Goal: Information Seeking & Learning: Learn about a topic

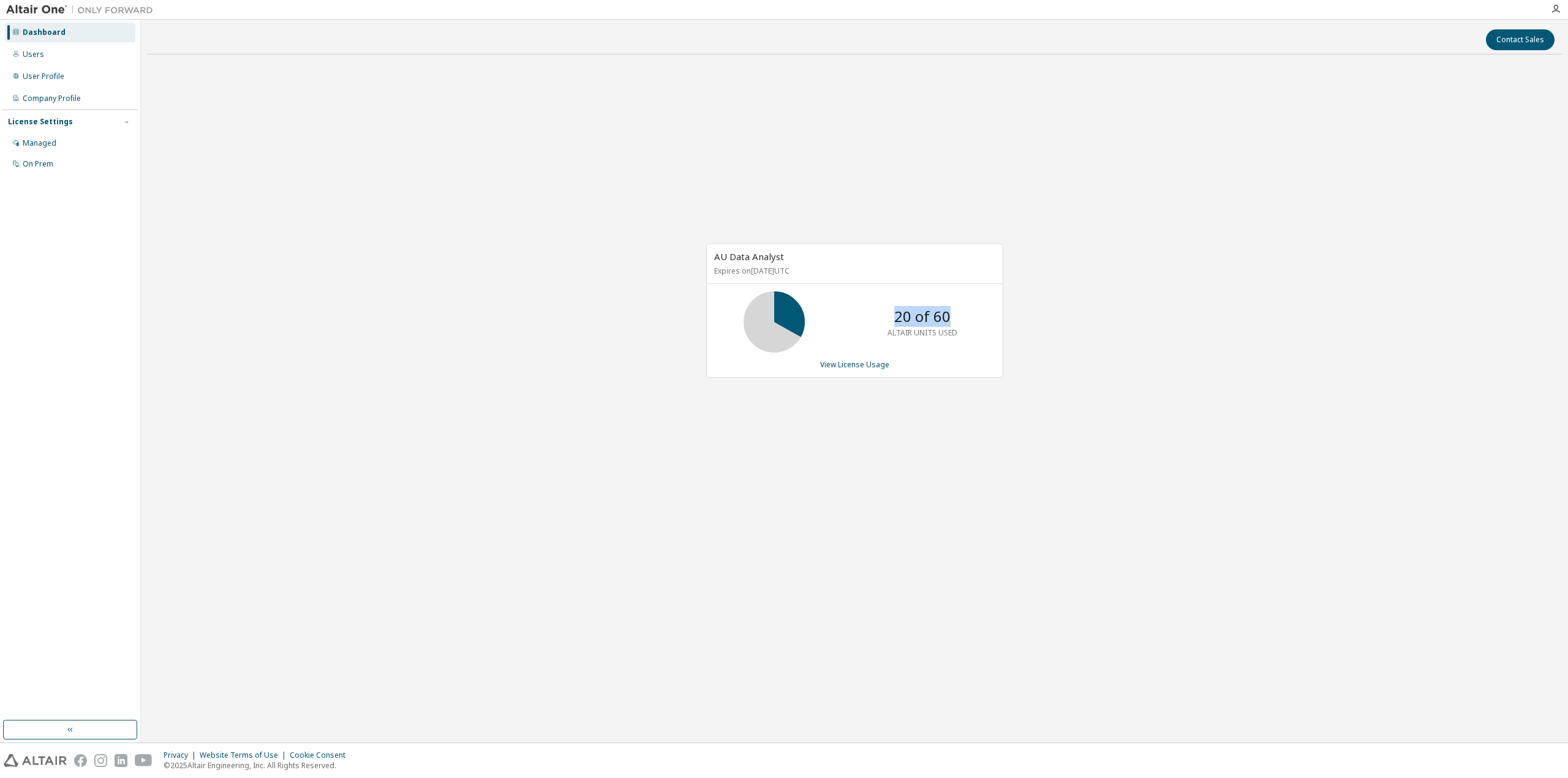
drag, startPoint x: 895, startPoint y: 319, endPoint x: 949, endPoint y: 318, distance: 54.0
click at [949, 318] on p "20 of 60" at bounding box center [923, 316] width 57 height 21
click at [840, 360] on link "View License Usage" at bounding box center [854, 364] width 69 height 11
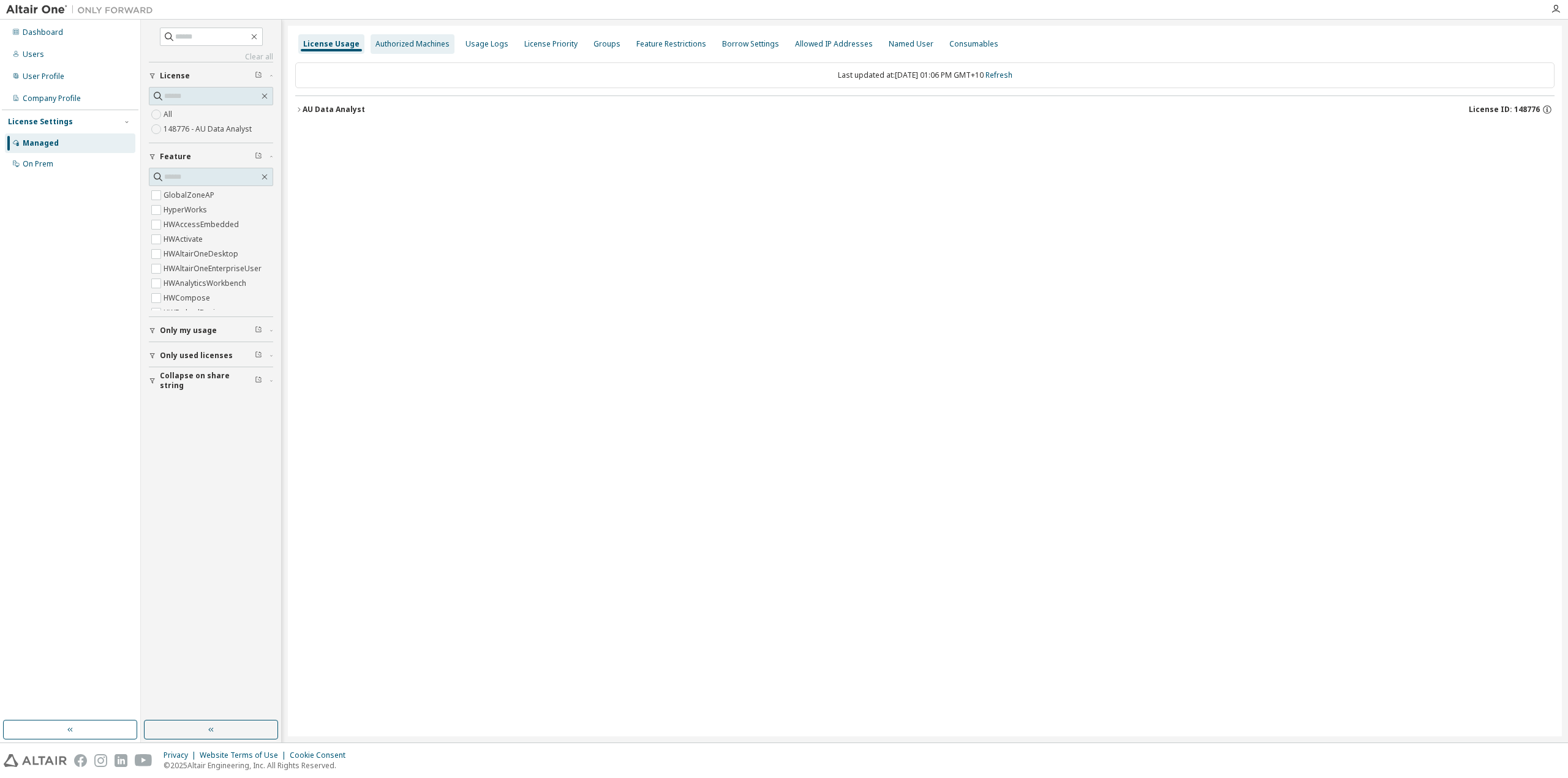
click at [408, 46] on div "Authorized Machines" at bounding box center [413, 44] width 74 height 10
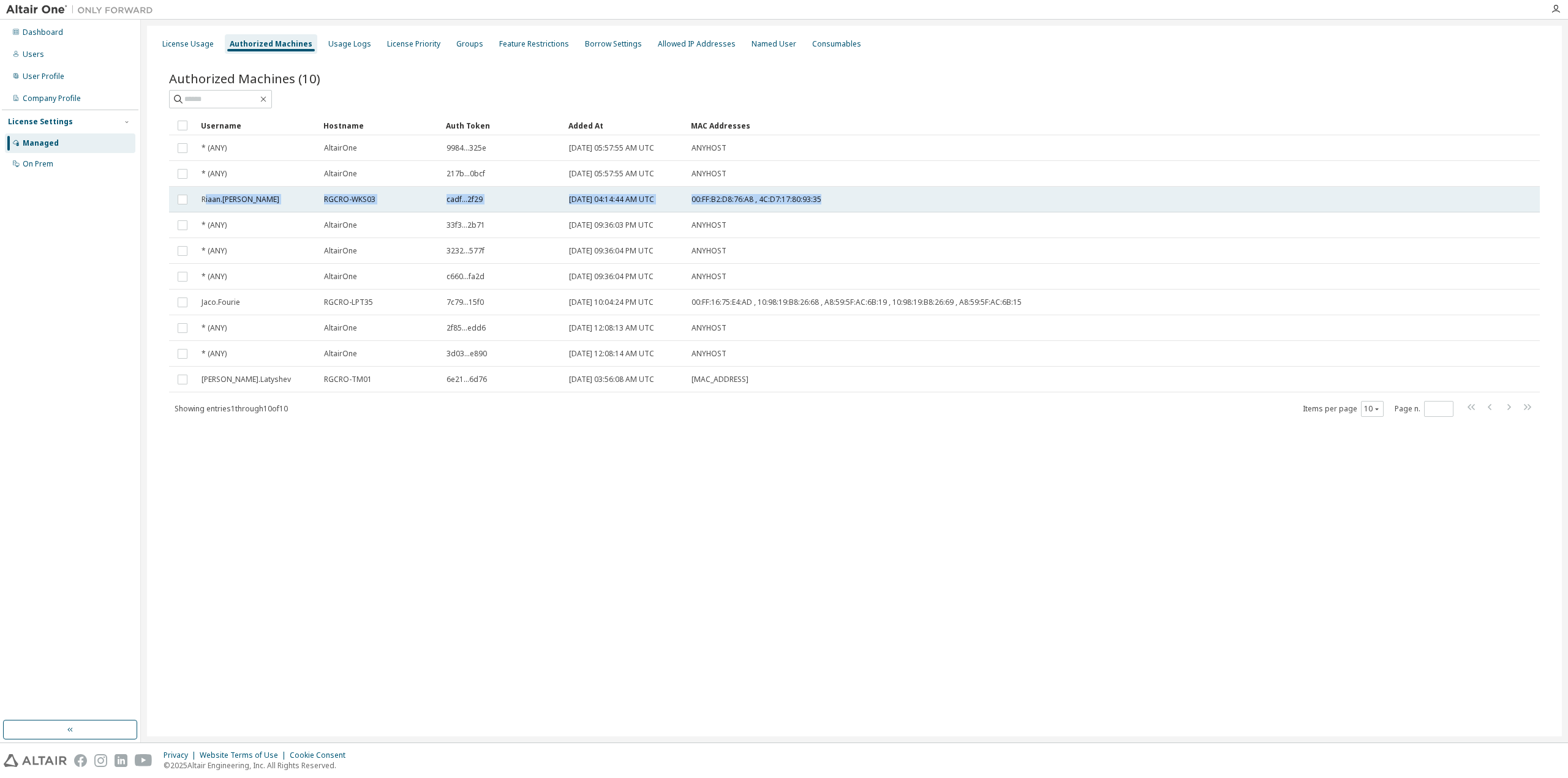
drag, startPoint x: 205, startPoint y: 199, endPoint x: 843, endPoint y: 204, distance: 638.0
click at [843, 204] on tr "Riaan.[PERSON_NAME]-WKS03 cadf...2f29 [DATE] 04:14:44 AM UTC 00:FF:B2:D8:76:A8 …" at bounding box center [854, 199] width 1371 height 26
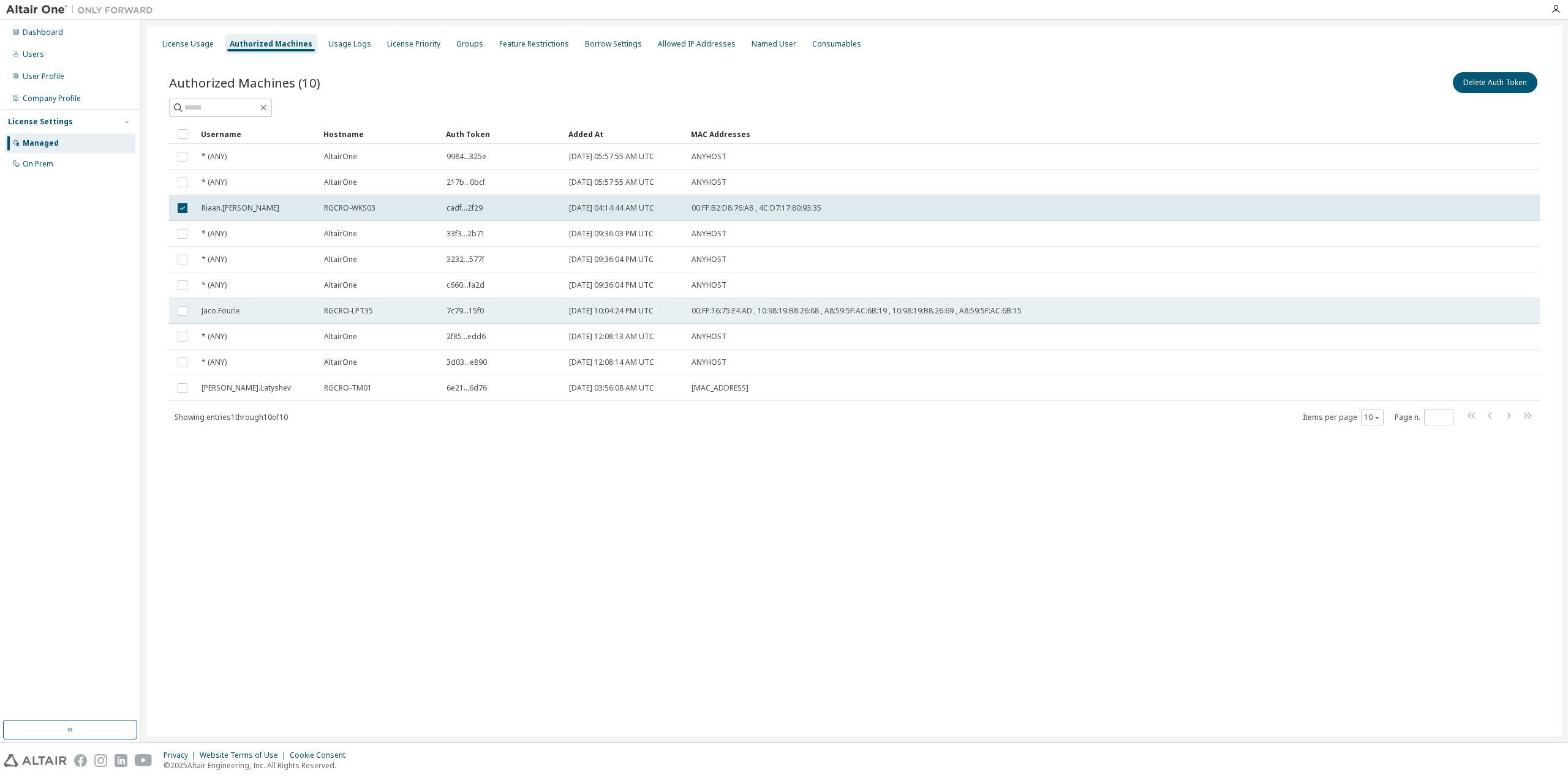
click at [290, 310] on div "Jaco.Fourie" at bounding box center [257, 310] width 111 height 10
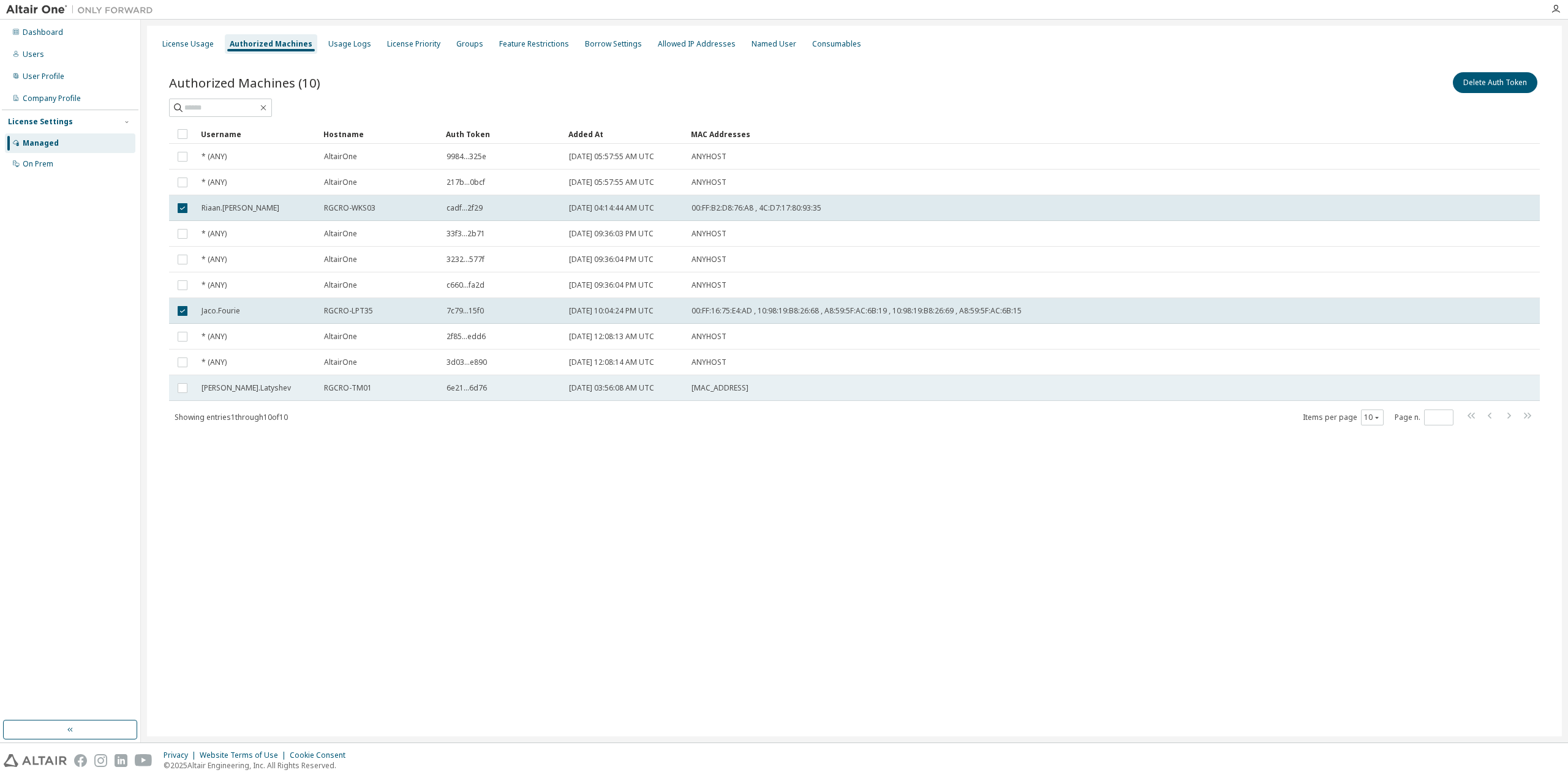
click at [319, 389] on td "RGCRO-TM01" at bounding box center [380, 388] width 122 height 26
drag, startPoint x: 370, startPoint y: 388, endPoint x: 325, endPoint y: 387, distance: 45.0
click at [325, 387] on span "RGCRO-TM01" at bounding box center [347, 388] width 48 height 10
click at [720, 391] on span "[MAC_ADDRESS]" at bounding box center [720, 388] width 57 height 10
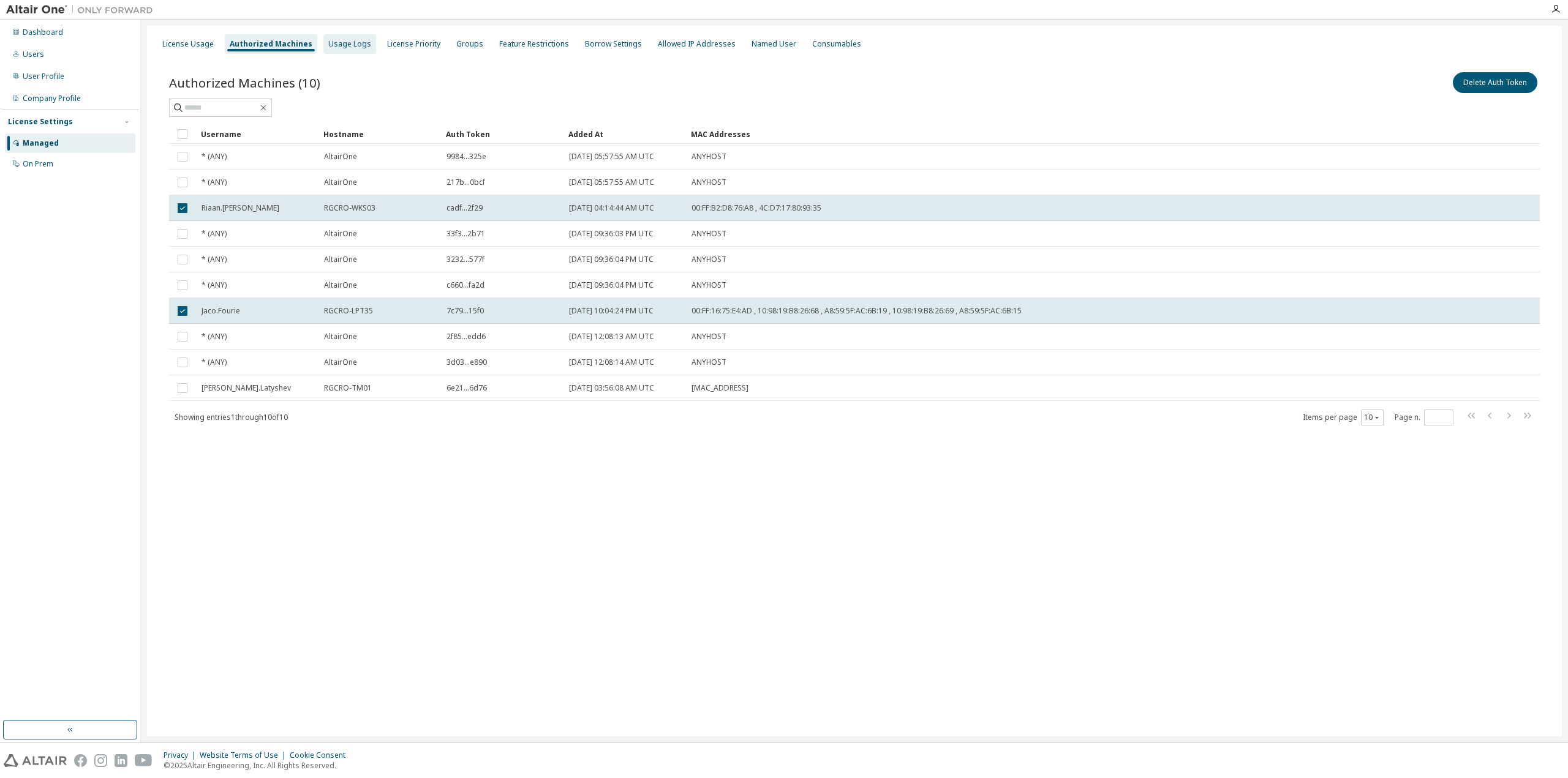
click at [337, 49] on div "Usage Logs" at bounding box center [349, 44] width 53 height 20
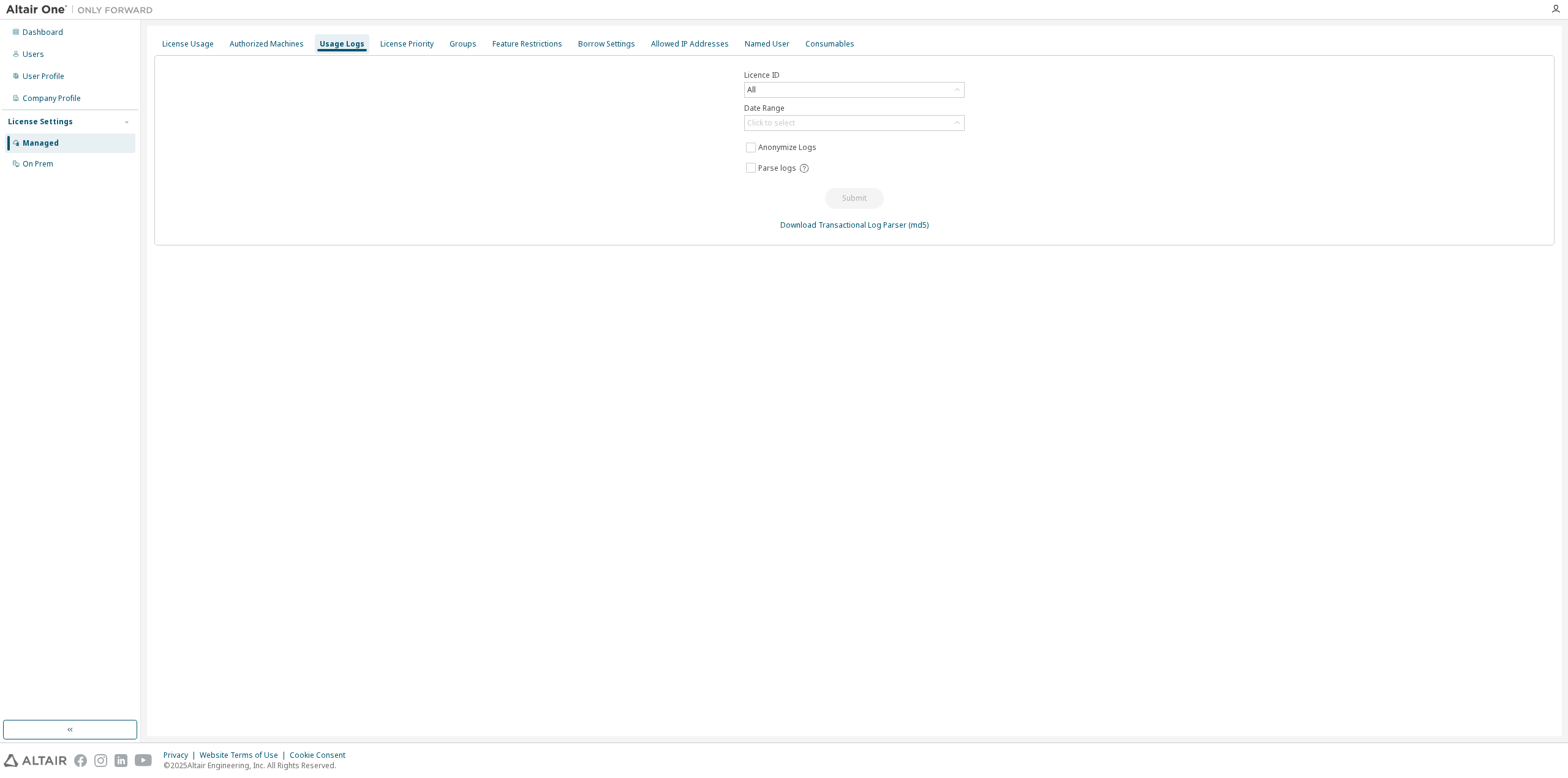
click at [779, 387] on div "License Usage Authorized Machines Usage Logs License Priority Groups Feature Re…" at bounding box center [854, 381] width 1415 height 711
click at [390, 40] on div "License Priority" at bounding box center [407, 44] width 53 height 10
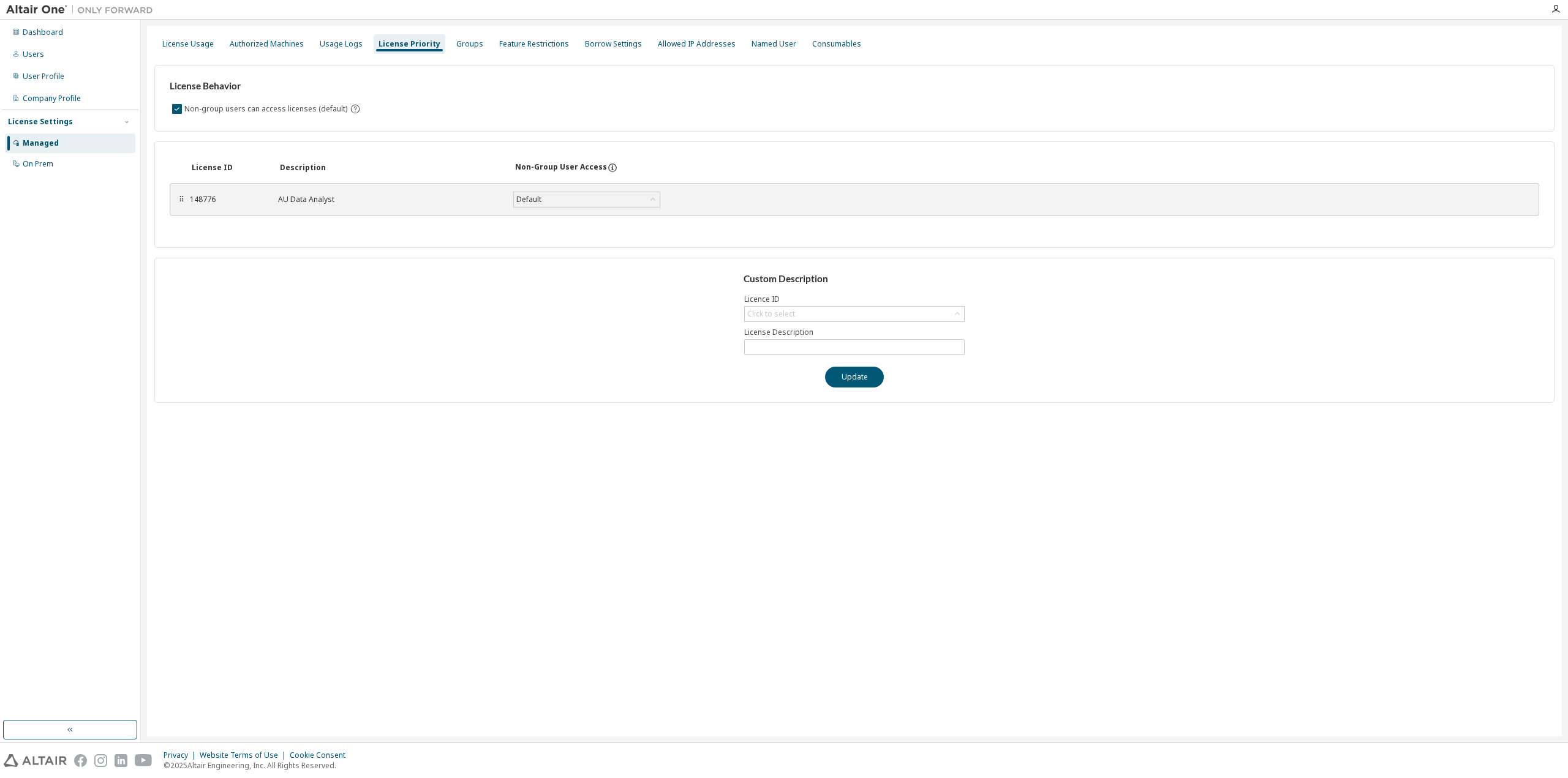
click at [795, 585] on div "License Usage Authorized Machines Usage Logs License Priority Groups Feature Re…" at bounding box center [854, 381] width 1415 height 711
click at [63, 161] on div "On Prem" at bounding box center [70, 164] width 130 height 20
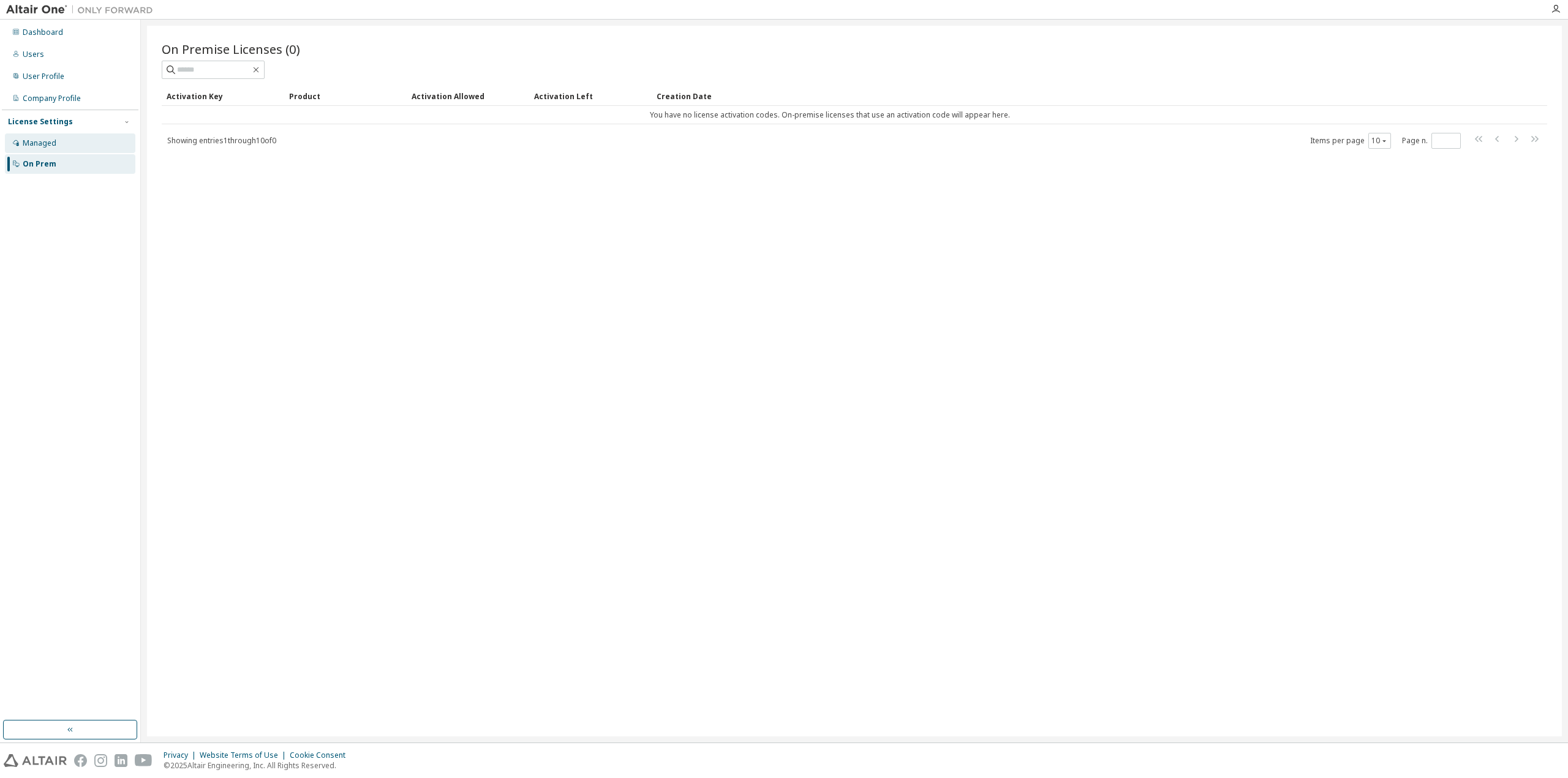
click at [68, 148] on div "Managed" at bounding box center [70, 143] width 130 height 20
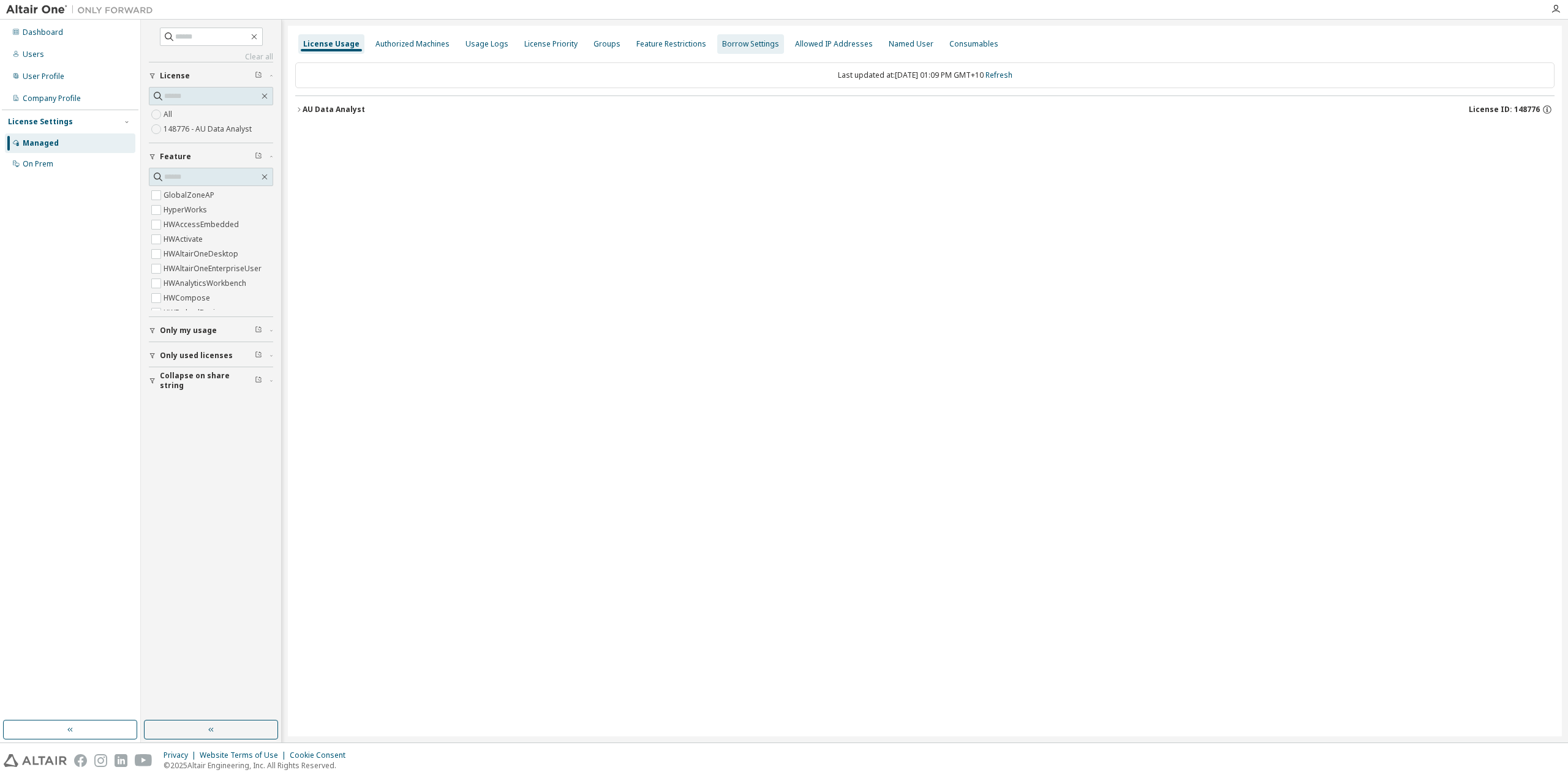
click at [761, 43] on div "Borrow Settings" at bounding box center [750, 44] width 57 height 10
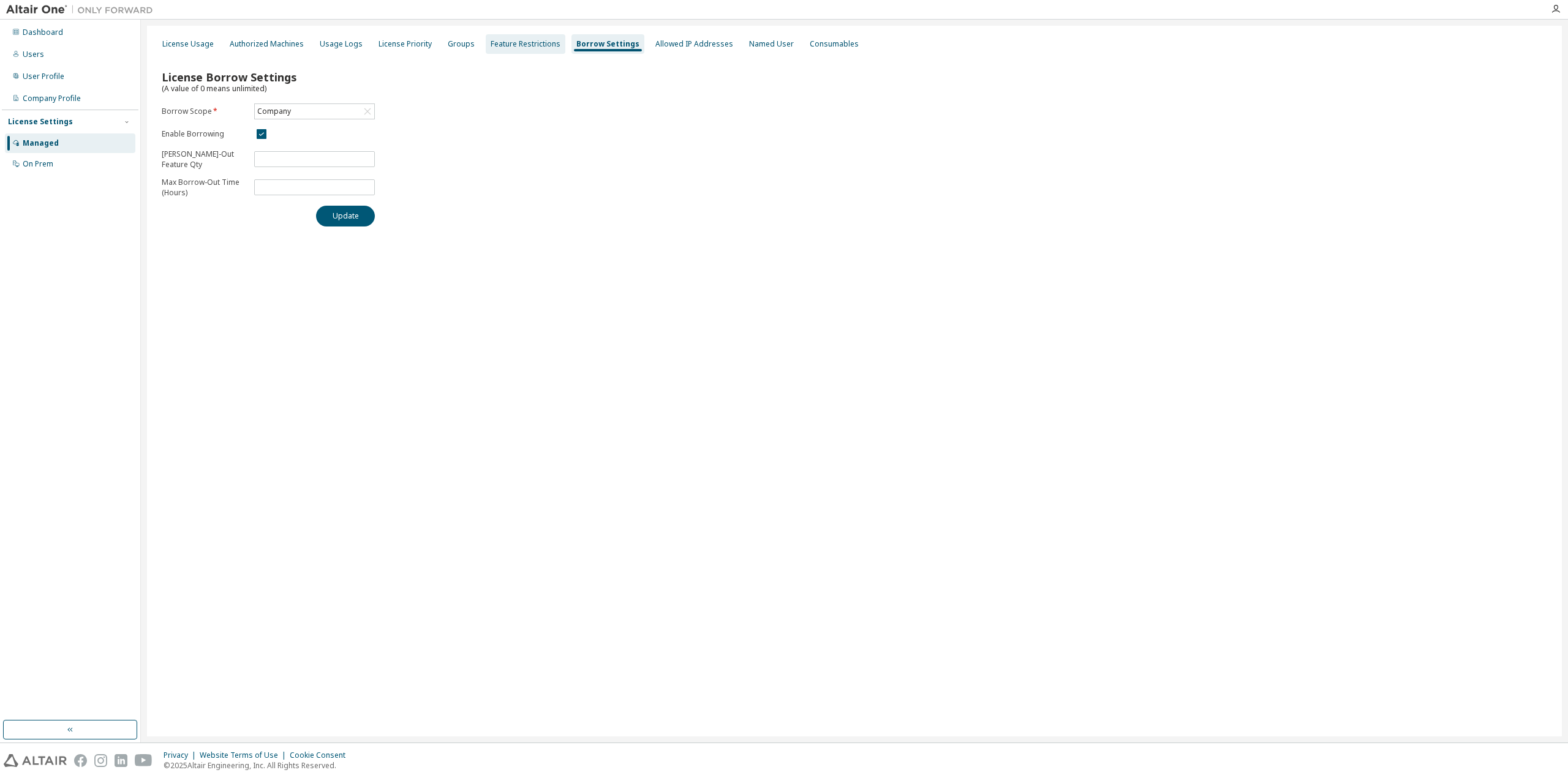
click at [502, 43] on div "Feature Restrictions" at bounding box center [526, 44] width 70 height 10
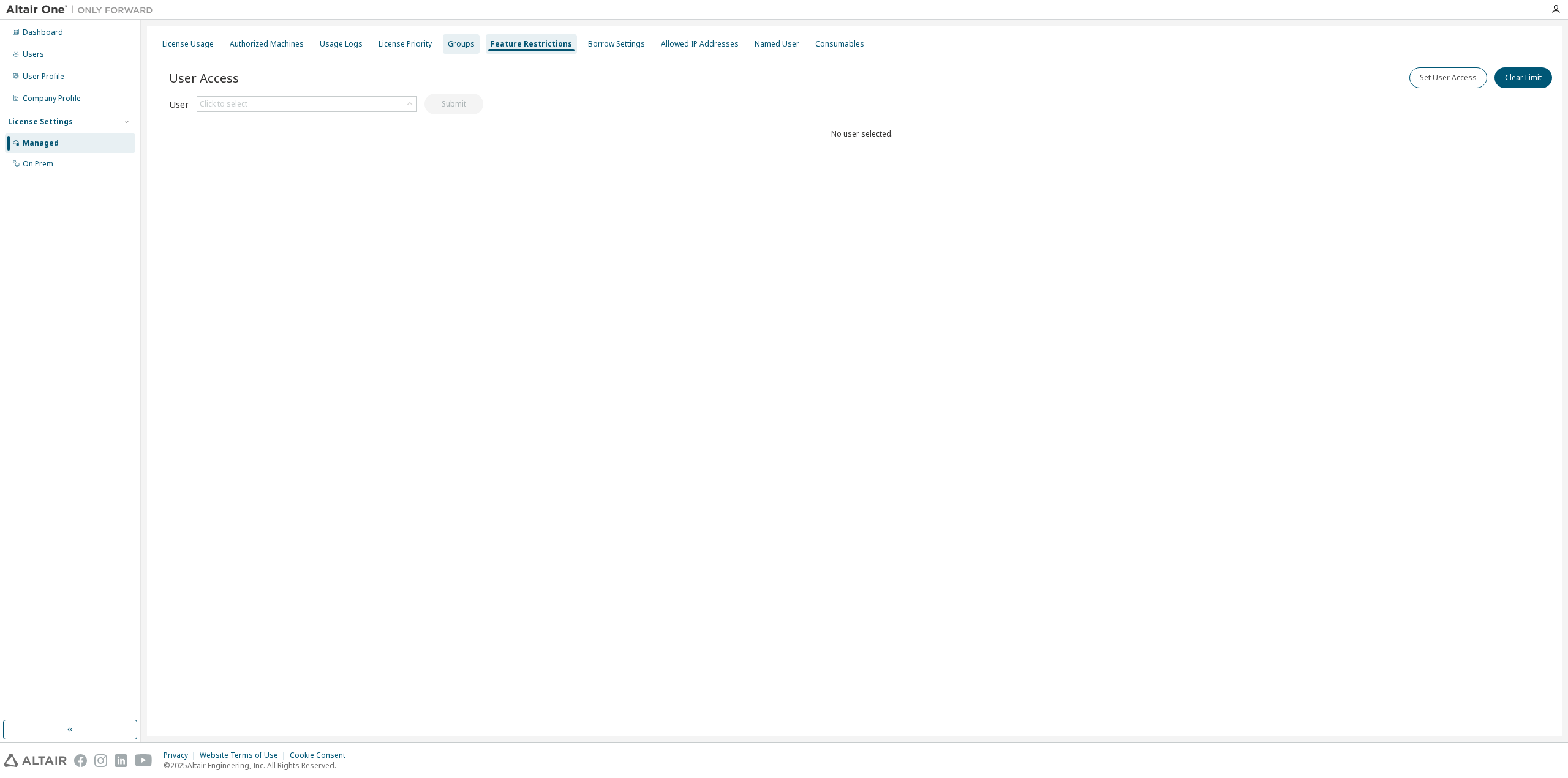
click at [447, 41] on div "Groups" at bounding box center [461, 44] width 27 height 10
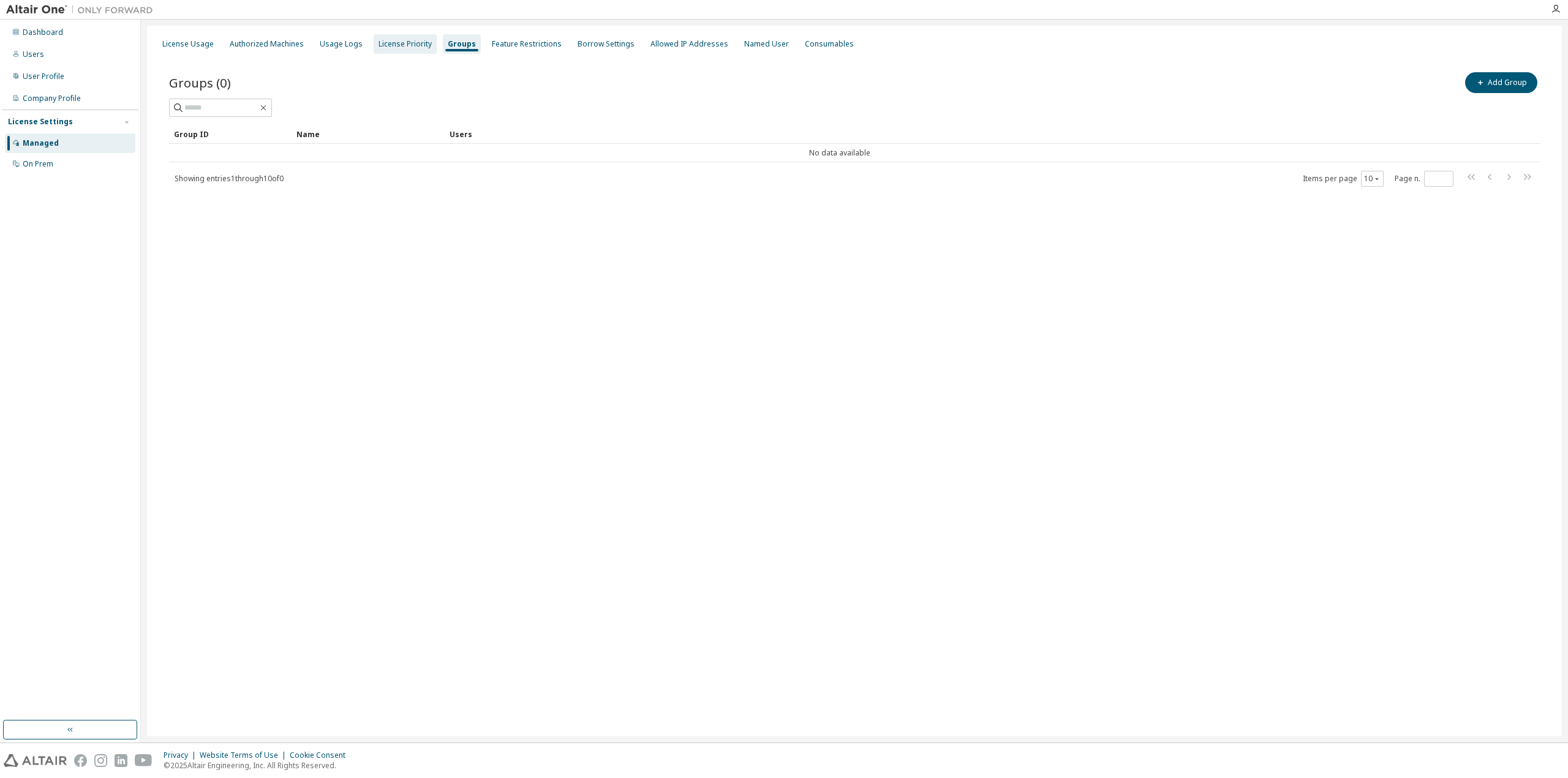
click at [399, 42] on div "License Priority" at bounding box center [405, 44] width 53 height 10
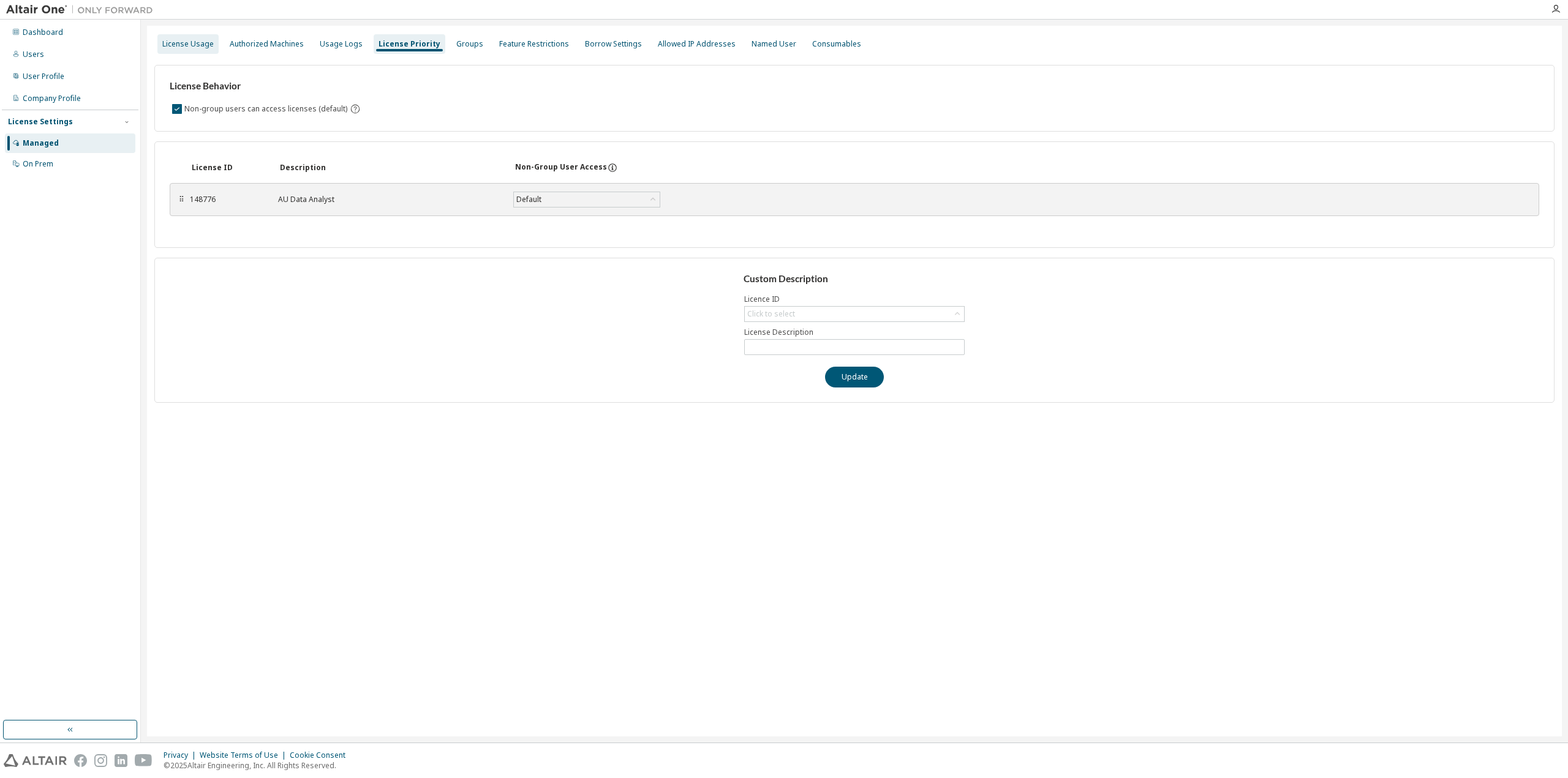
click at [208, 45] on div "License Usage" at bounding box center [188, 44] width 51 height 10
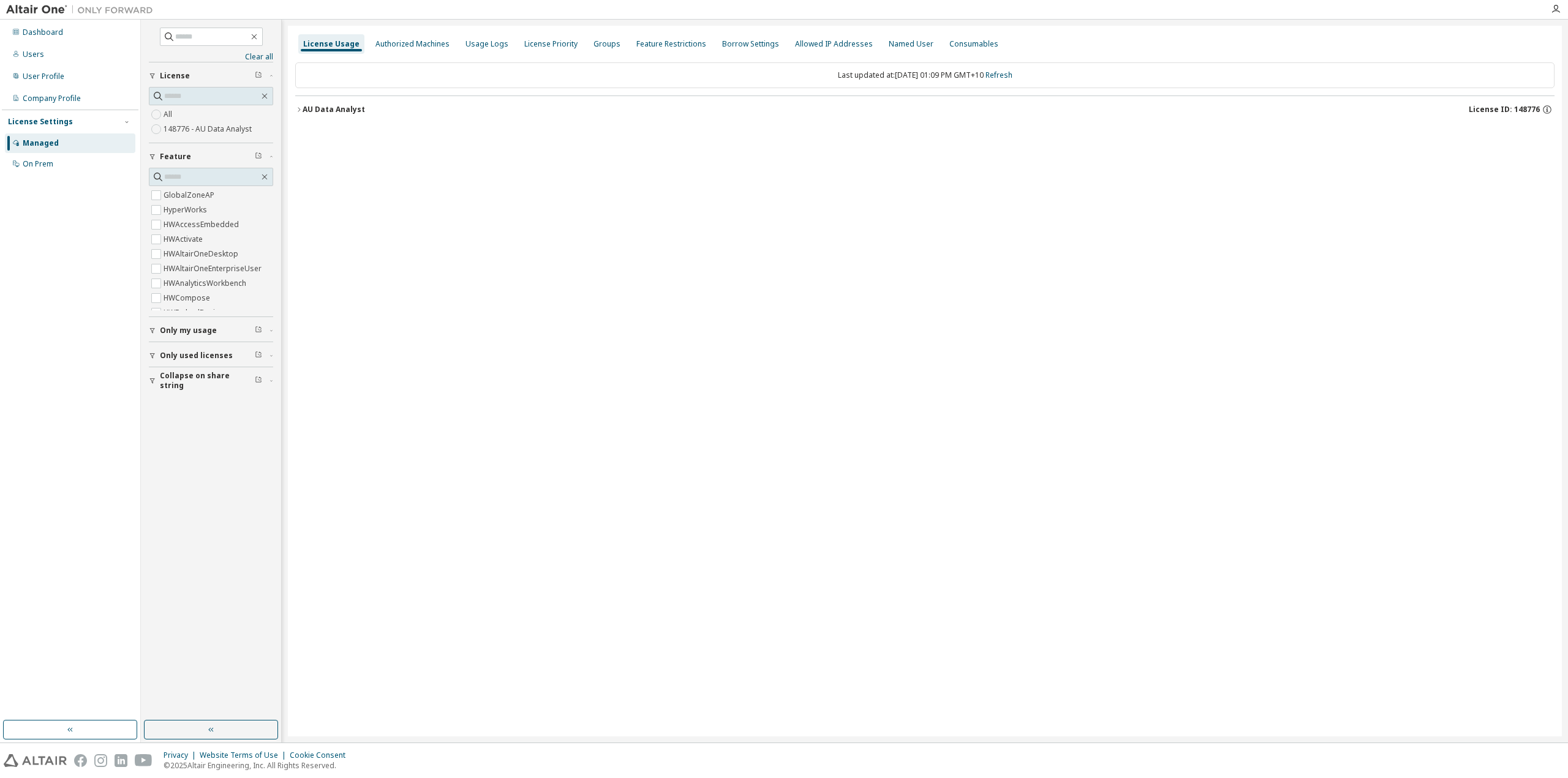
click at [297, 111] on icon "button" at bounding box center [299, 109] width 7 height 7
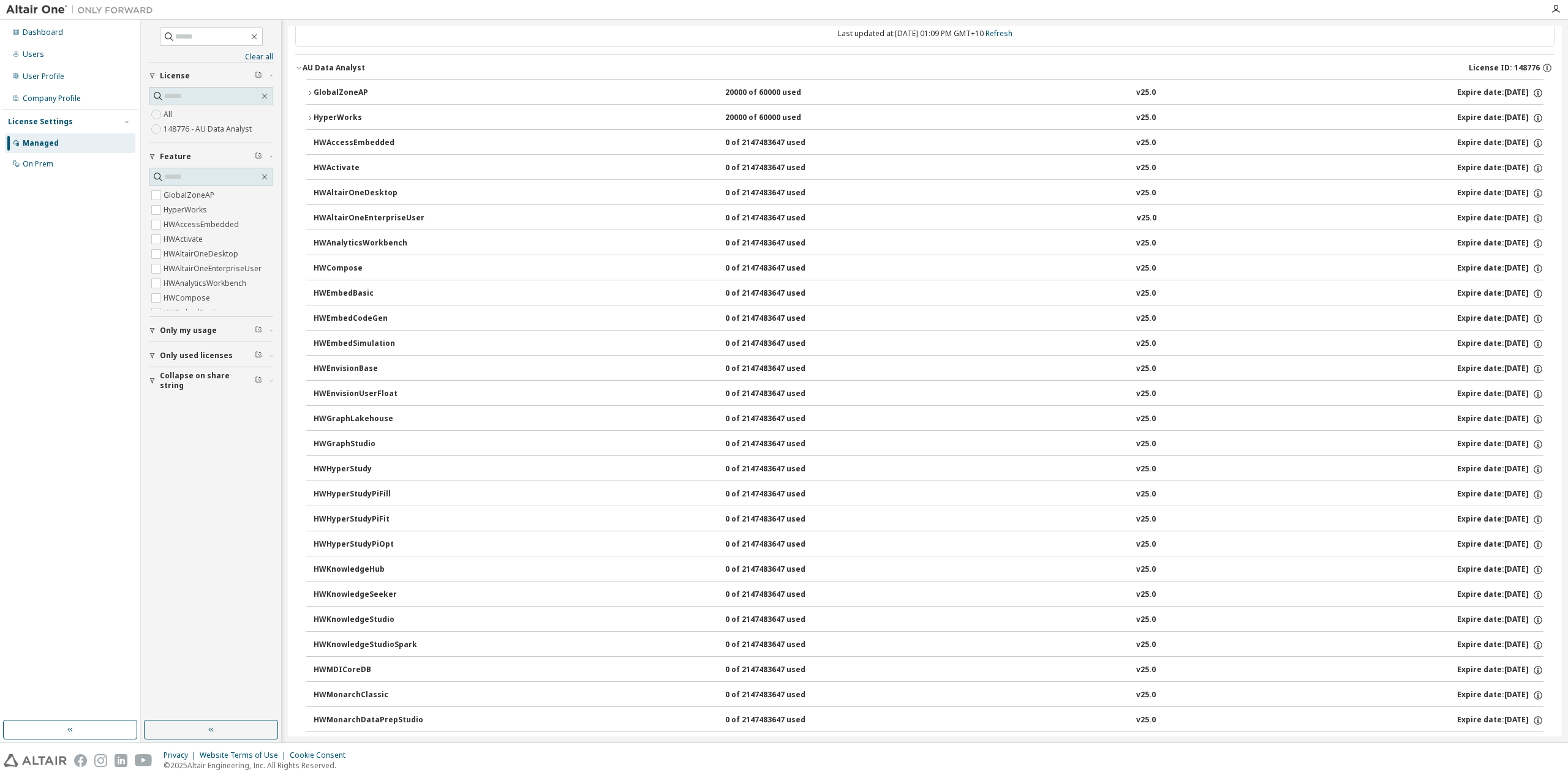
scroll to position [21, 0]
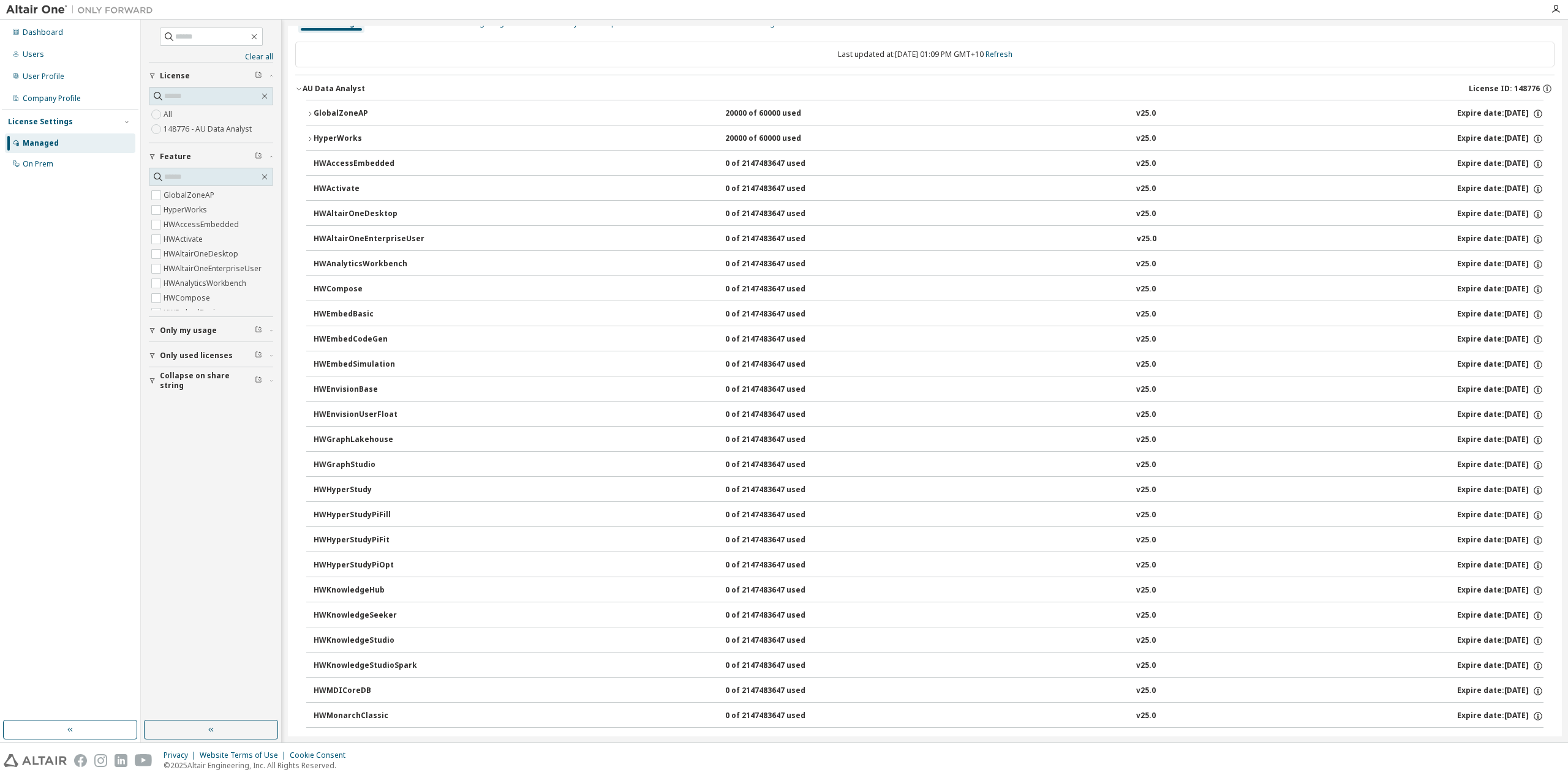
click at [309, 113] on icon "button" at bounding box center [309, 114] width 7 height 7
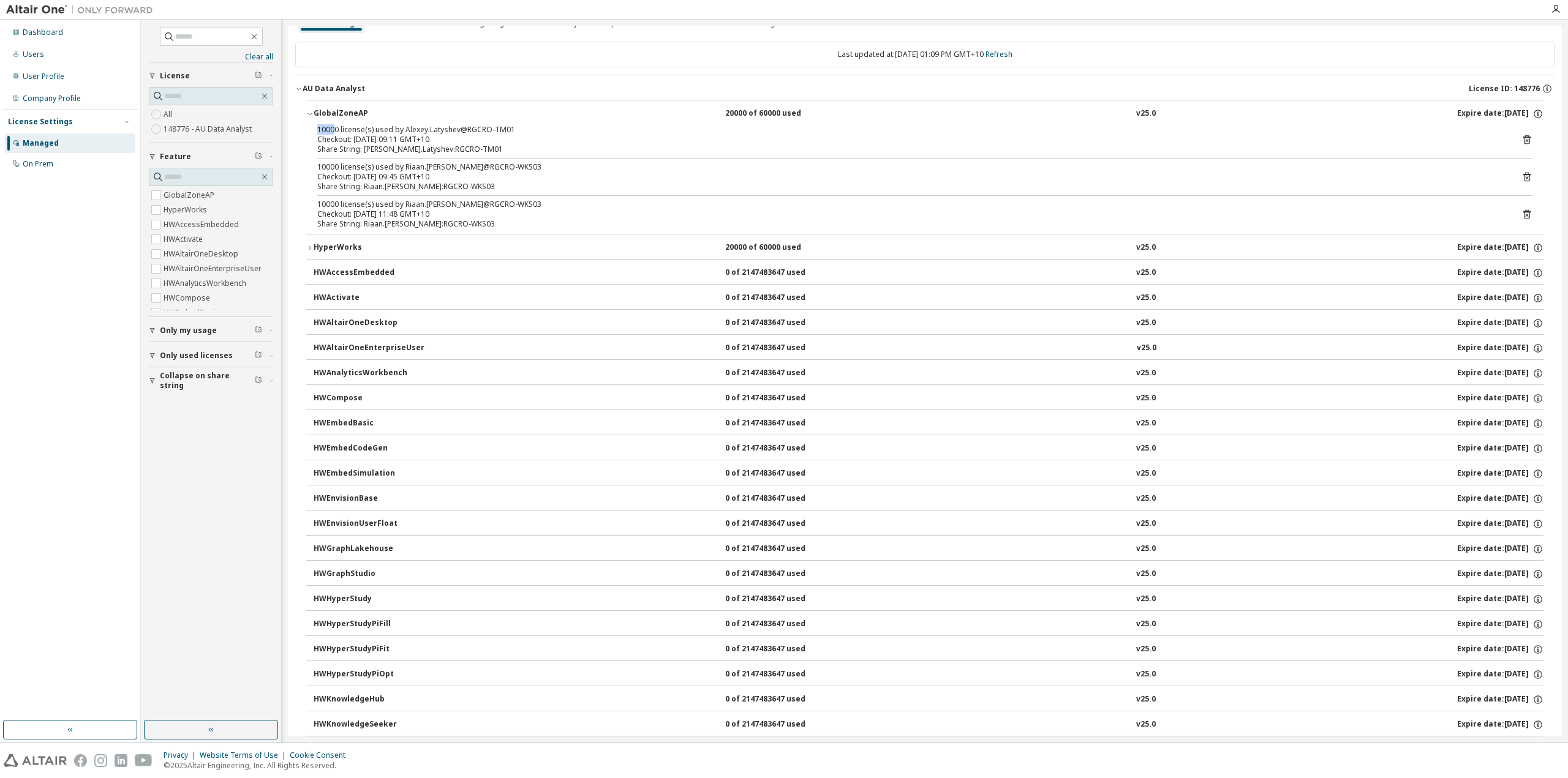
drag, startPoint x: 317, startPoint y: 130, endPoint x: 334, endPoint y: 130, distance: 17.0
click at [334, 130] on div "10000 license(s) used by Alexey.Latyshev@RGCRO-TM01 Checkout: [DATE] 09:11 GMT+…" at bounding box center [924, 180] width 1237 height 109
drag, startPoint x: 334, startPoint y: 172, endPoint x: 374, endPoint y: 170, distance: 40.0
click at [374, 170] on div "10000 license(s) used by Riaan.[PERSON_NAME]@RGCRO-WKS03 Checkout: [DATE] 09:45…" at bounding box center [910, 172] width 1186 height 20
drag, startPoint x: 329, startPoint y: 206, endPoint x: 353, endPoint y: 204, distance: 24.1
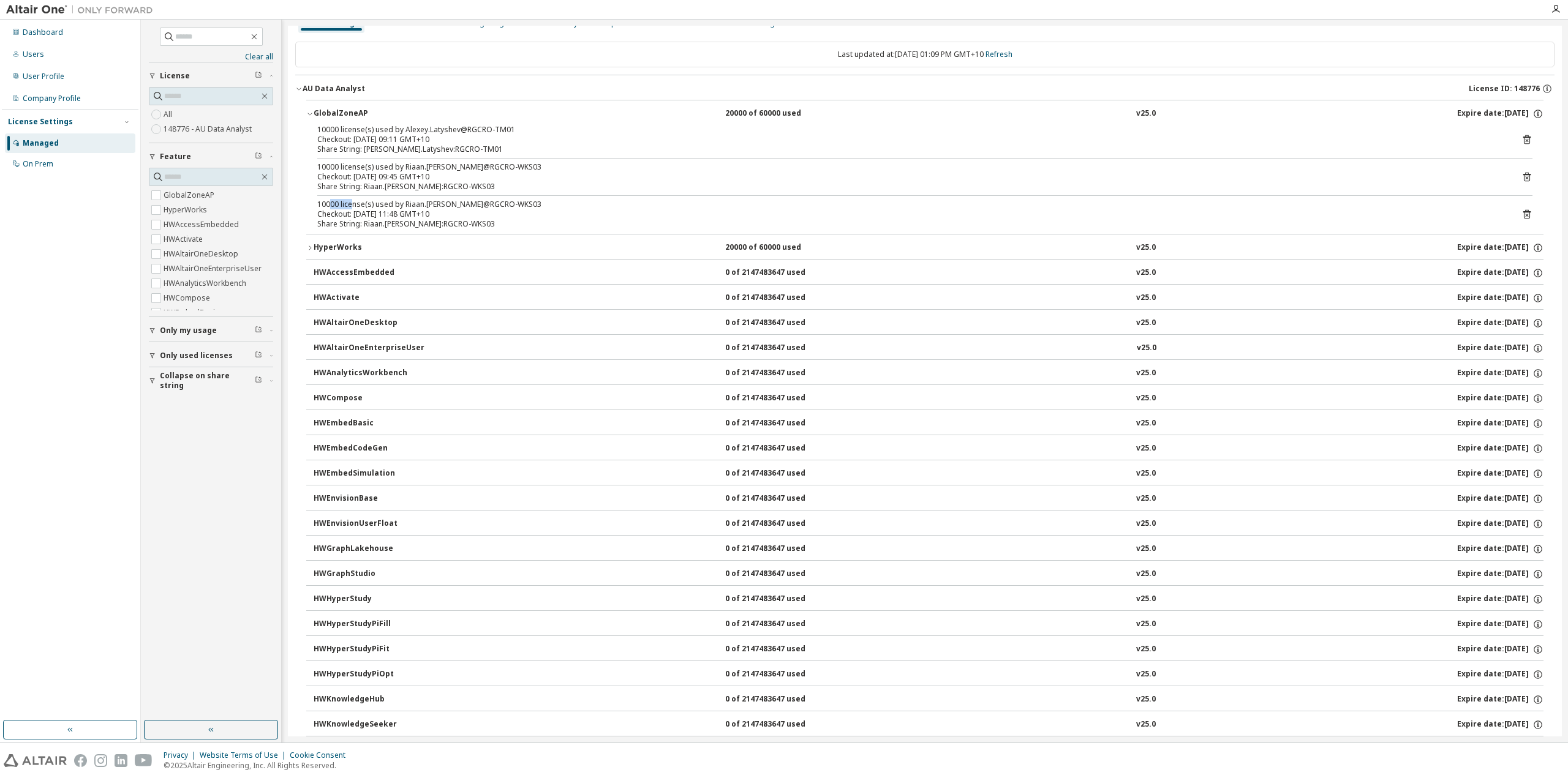
click at [353, 204] on div "10000 license(s) used by Riaan.[PERSON_NAME]@RGCRO-WKS03" at bounding box center [910, 204] width 1186 height 10
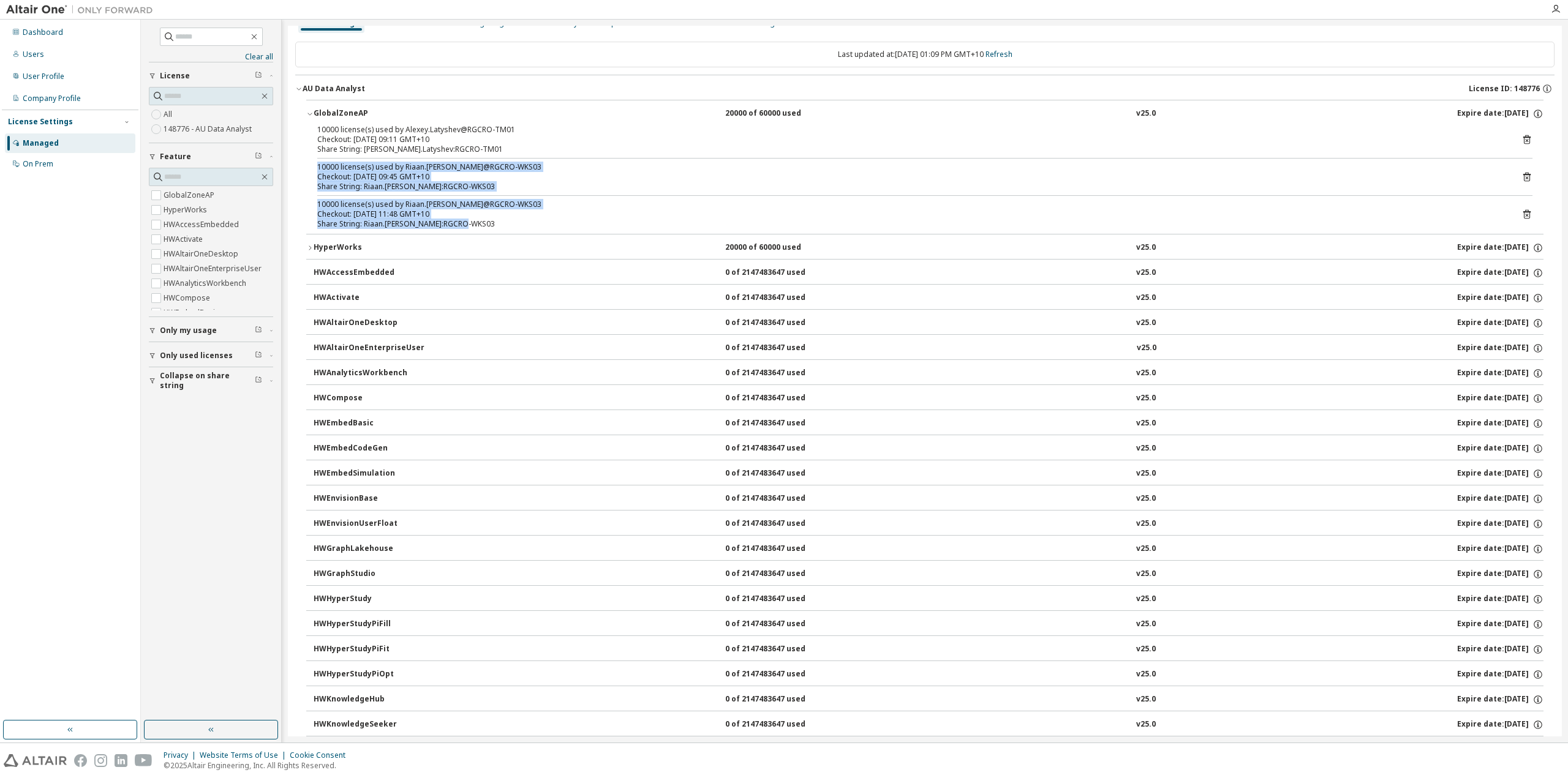
drag, startPoint x: 467, startPoint y: 222, endPoint x: 315, endPoint y: 168, distance: 161.3
click at [315, 168] on div "10000 license(s) used by Alexey.Latyshev@RGCRO-TM01 Checkout: [DATE] 09:11 GMT+…" at bounding box center [924, 180] width 1237 height 109
click at [390, 216] on div "Checkout: [DATE] 11:48 GMT+10" at bounding box center [910, 214] width 1186 height 10
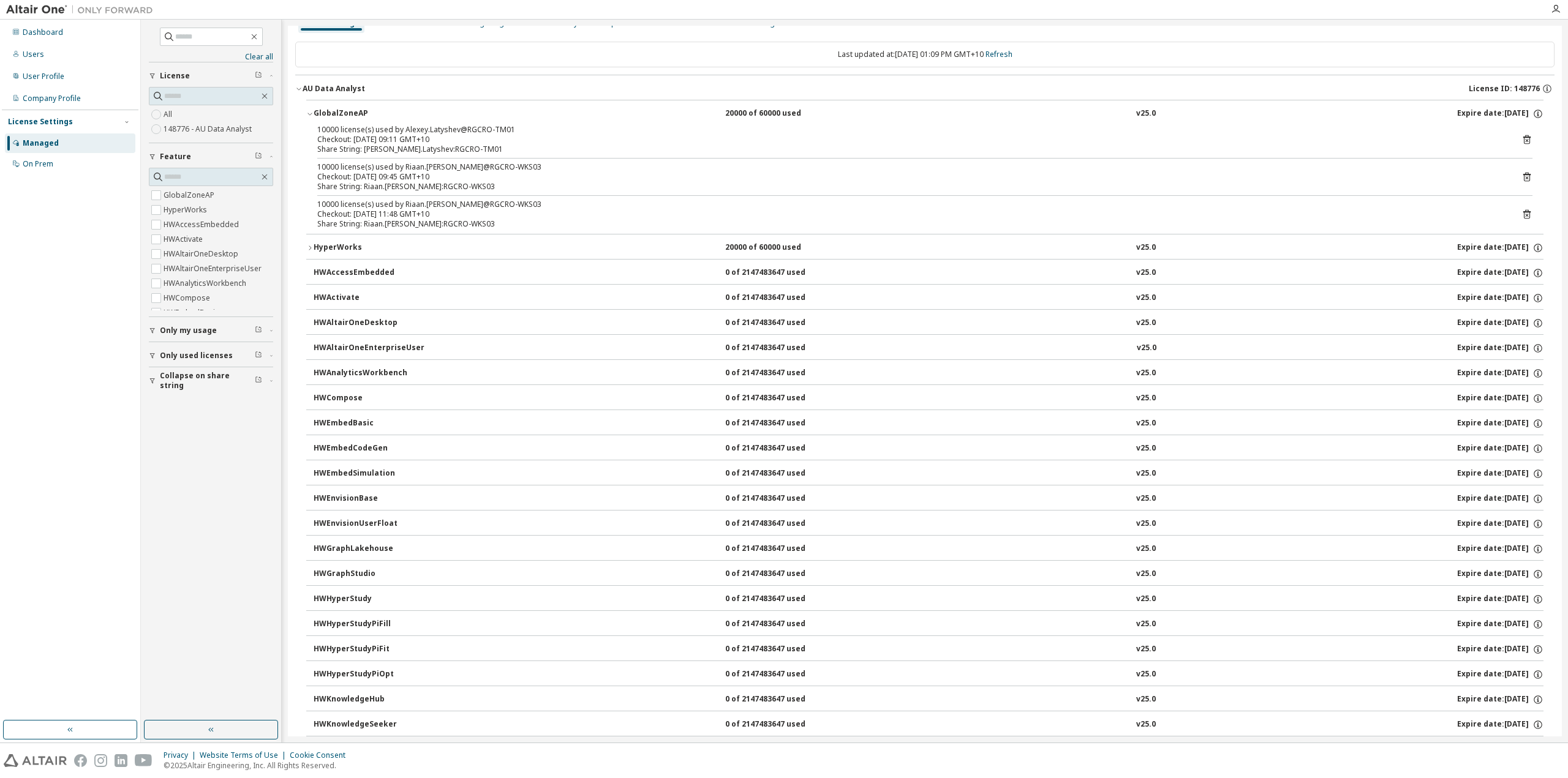
click at [315, 114] on div "GlobalZoneAP" at bounding box center [369, 114] width 111 height 11
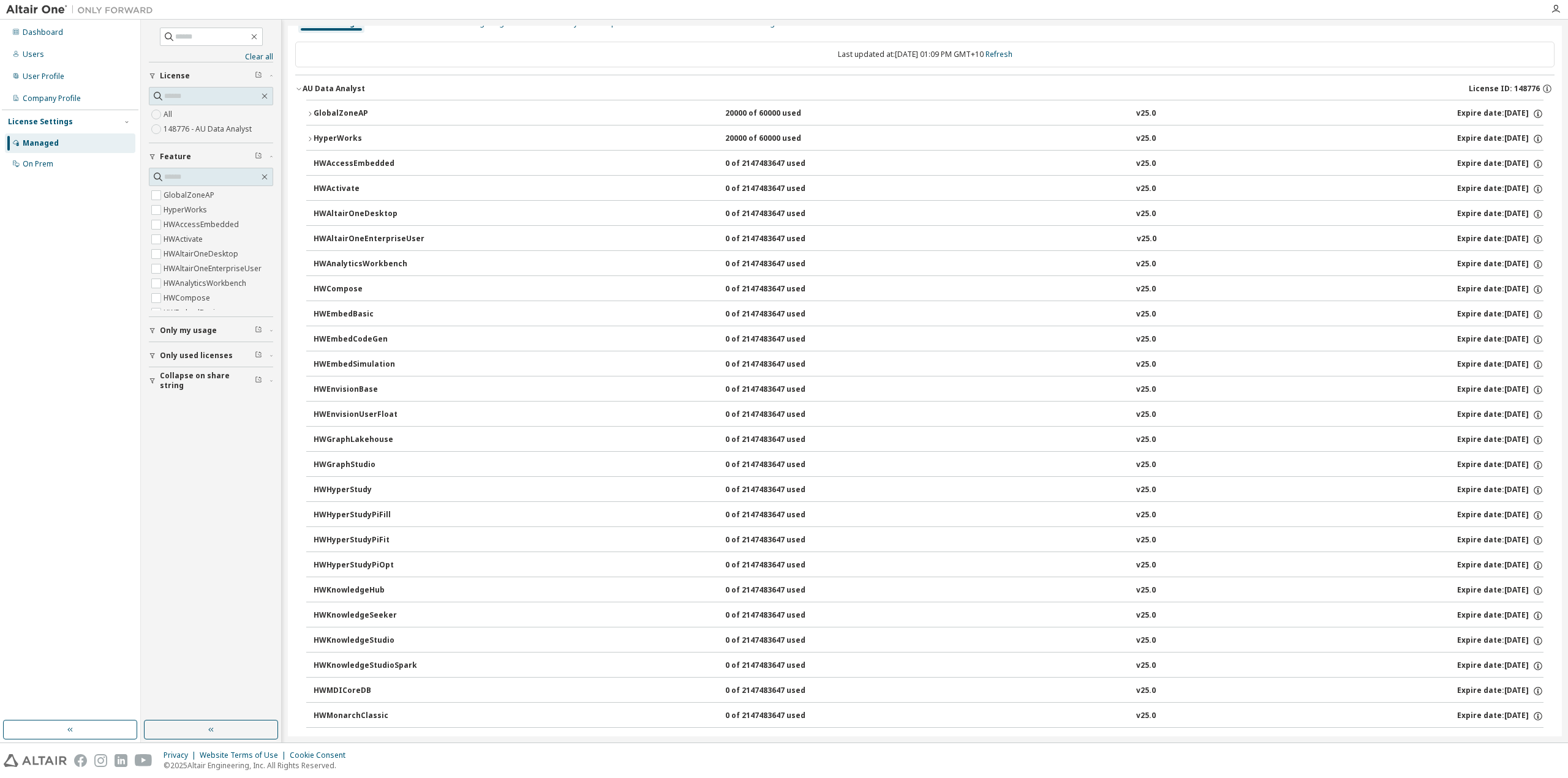
click at [310, 134] on button "HyperWorks 20000 of 60000 used v25.0 Expire date: [DATE]" at bounding box center [924, 139] width 1237 height 27
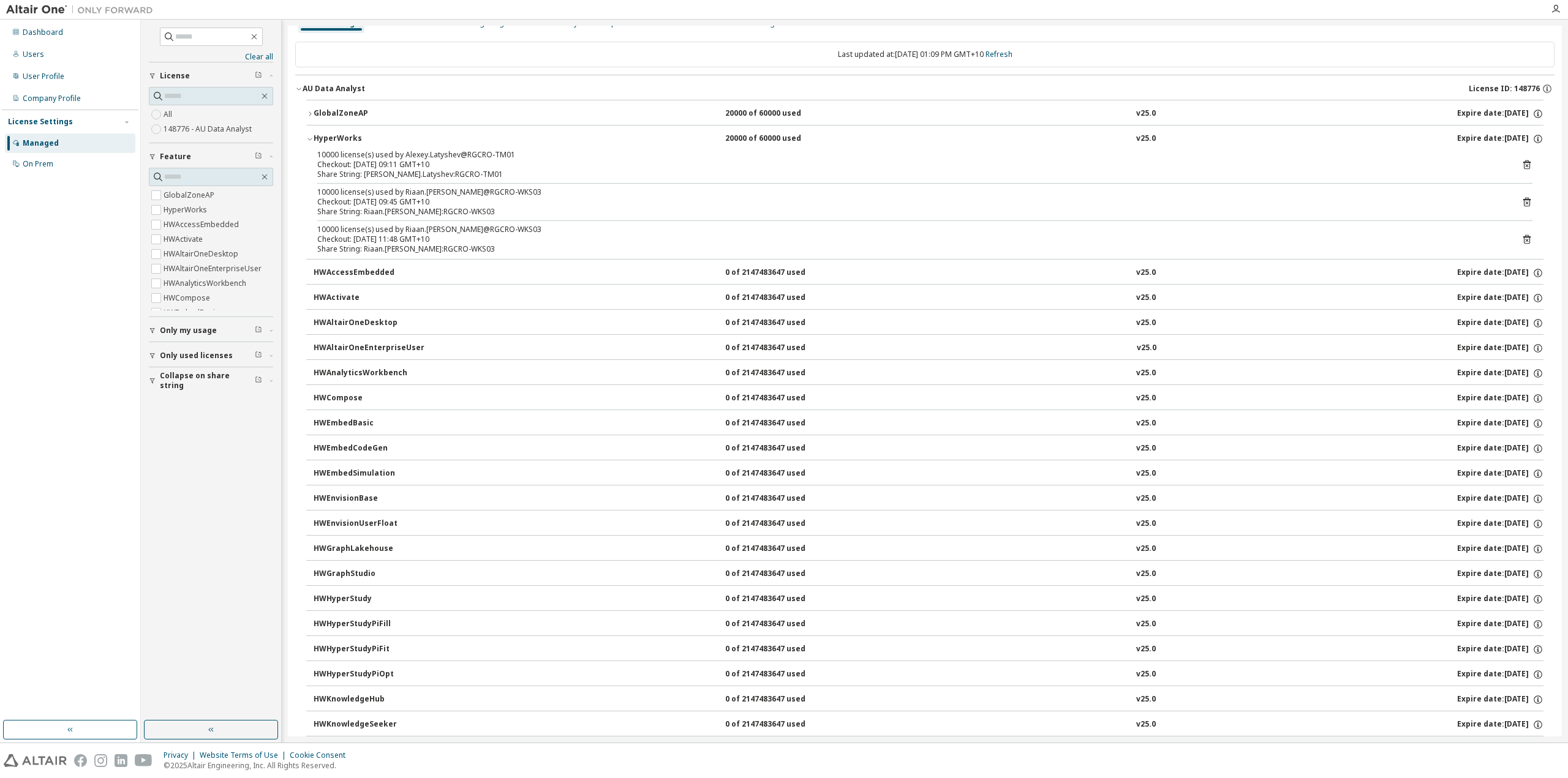
click at [310, 134] on button "HyperWorks 20000 of 60000 used v25.0 Expire date: [DATE]" at bounding box center [924, 139] width 1237 height 27
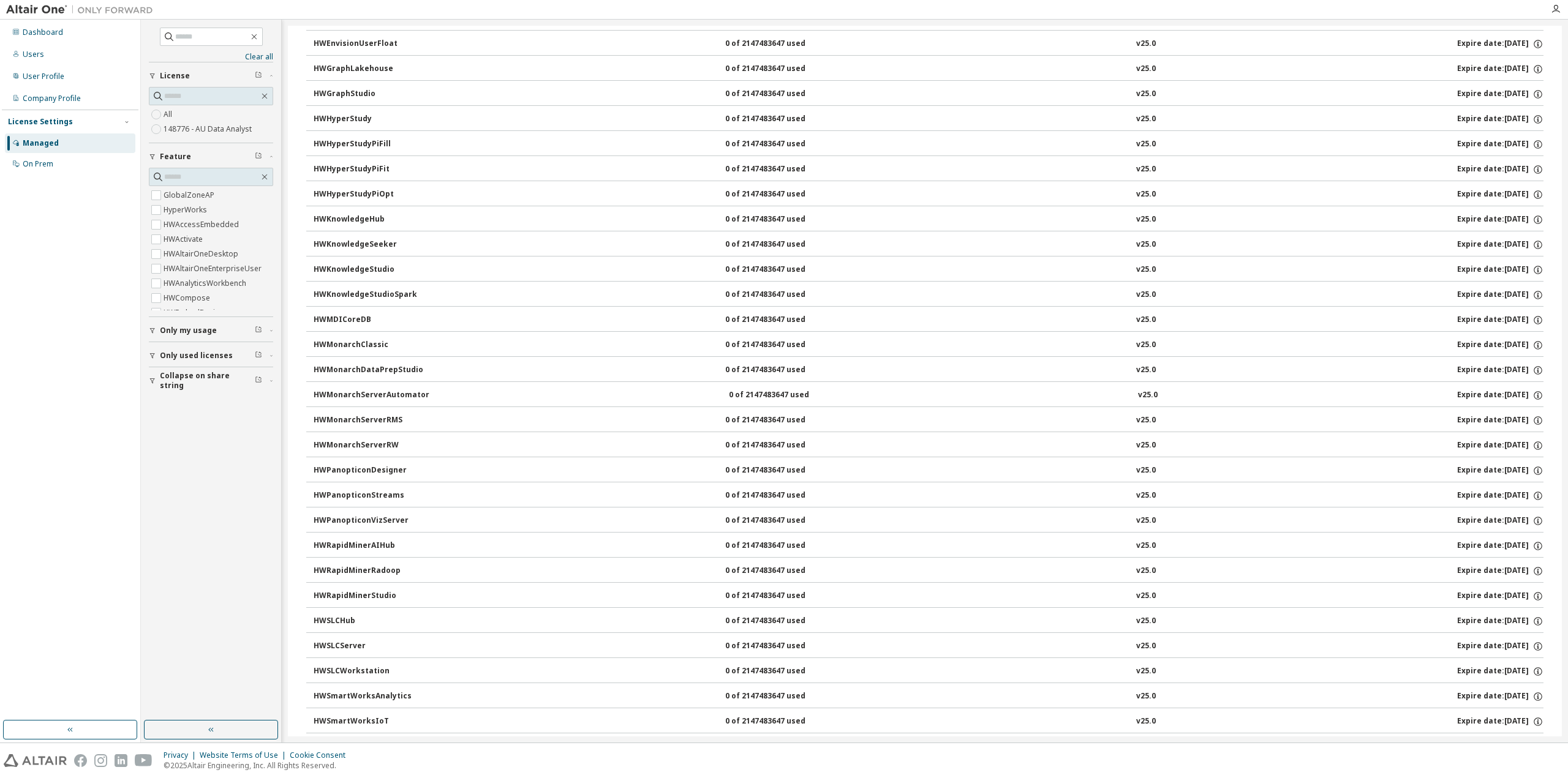
scroll to position [510, 0]
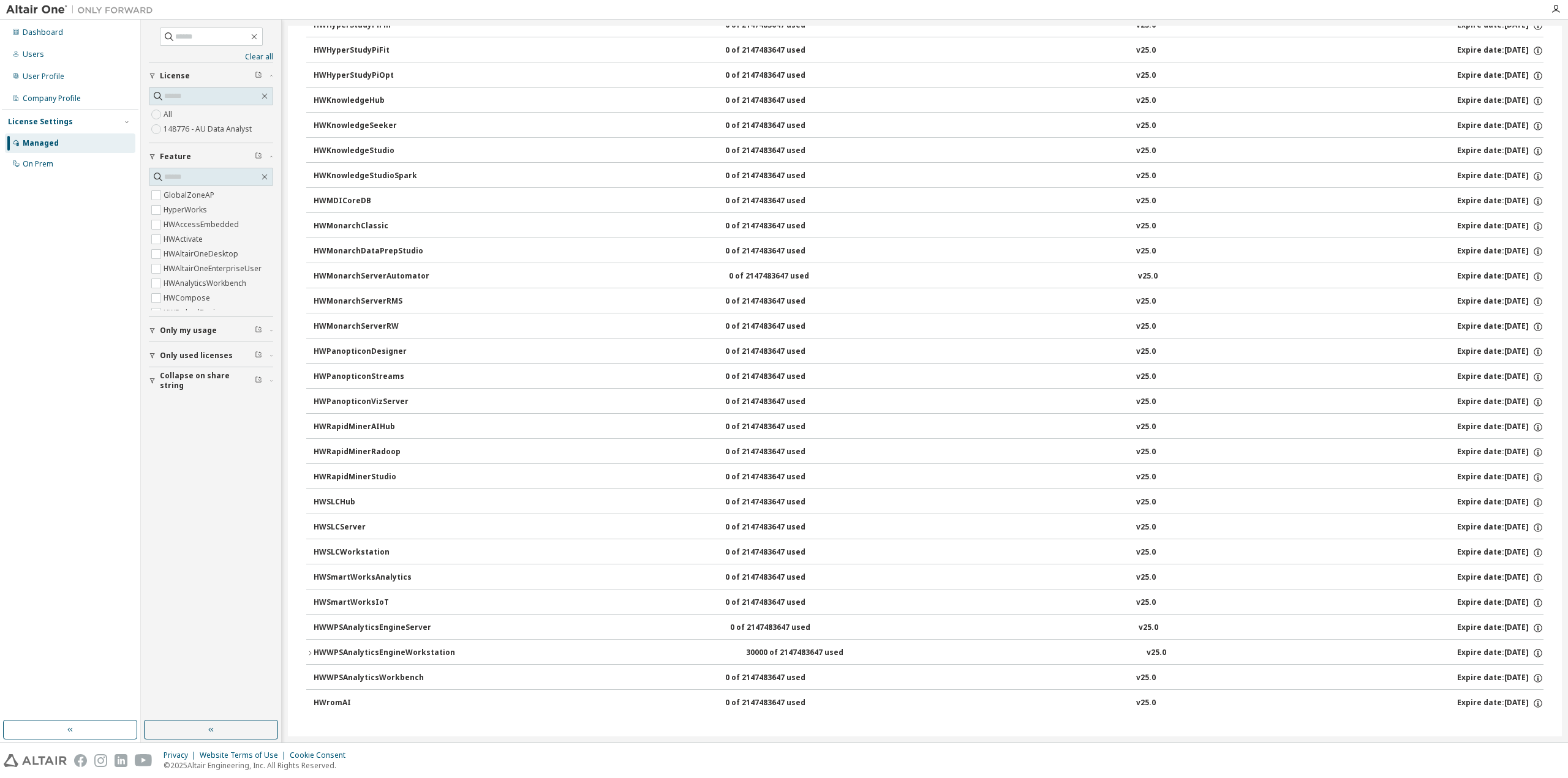
drag, startPoint x: 311, startPoint y: 654, endPoint x: 320, endPoint y: 654, distance: 9.0
click at [311, 654] on icon "button" at bounding box center [309, 653] width 7 height 7
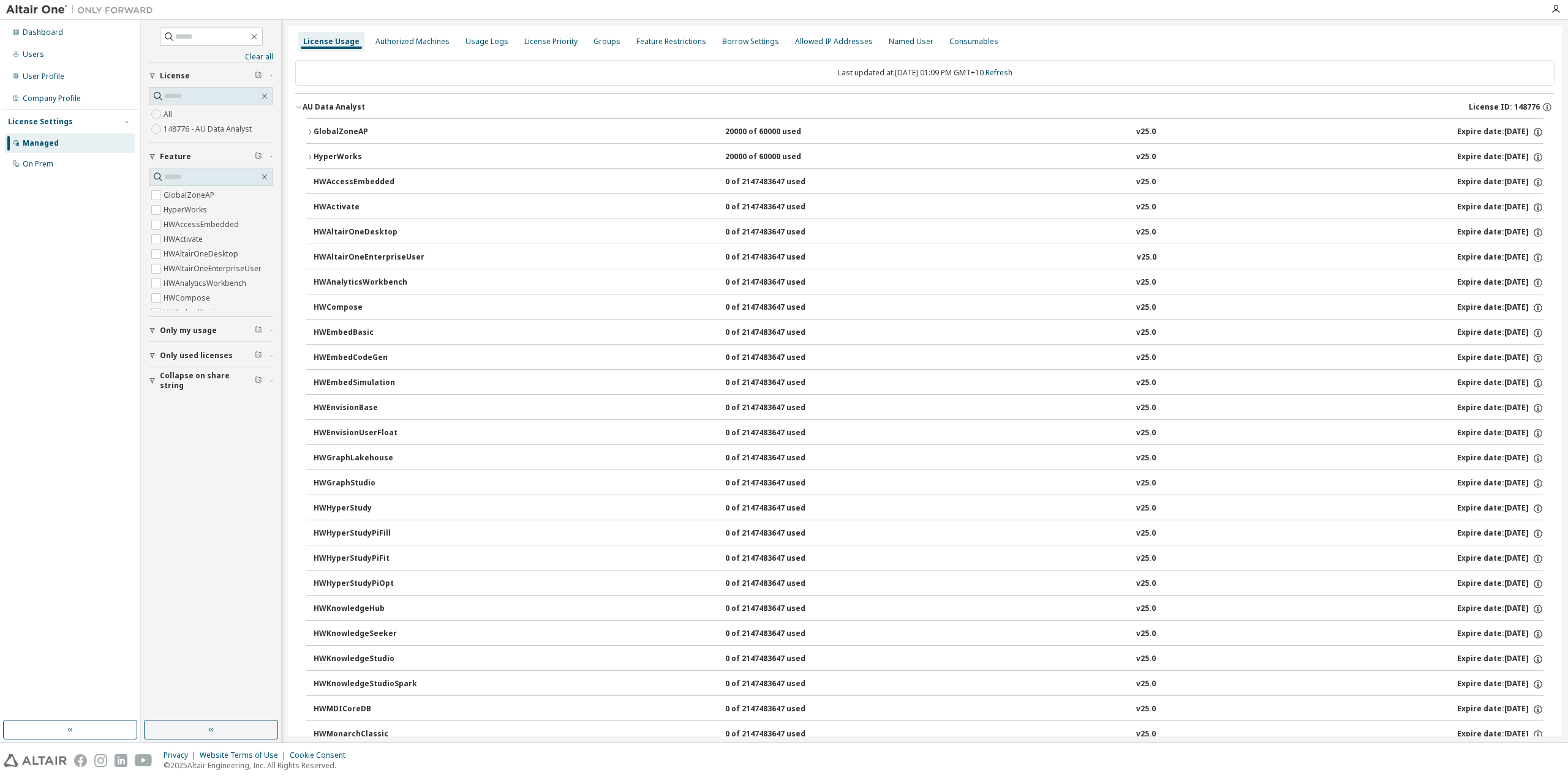
scroll to position [0, 0]
click at [49, 170] on div "On Prem" at bounding box center [70, 164] width 130 height 20
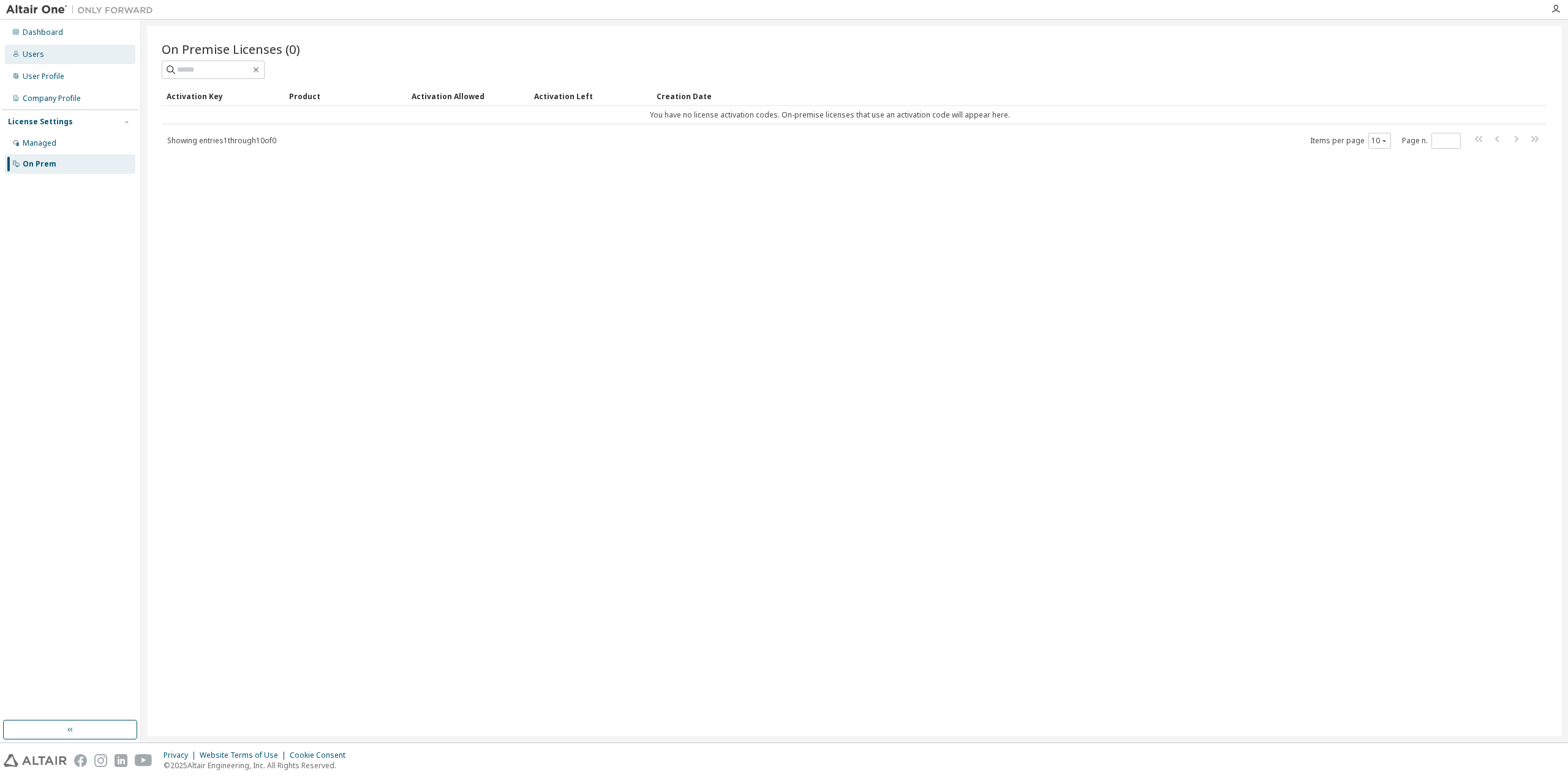
click at [45, 57] on div "Users" at bounding box center [70, 55] width 130 height 20
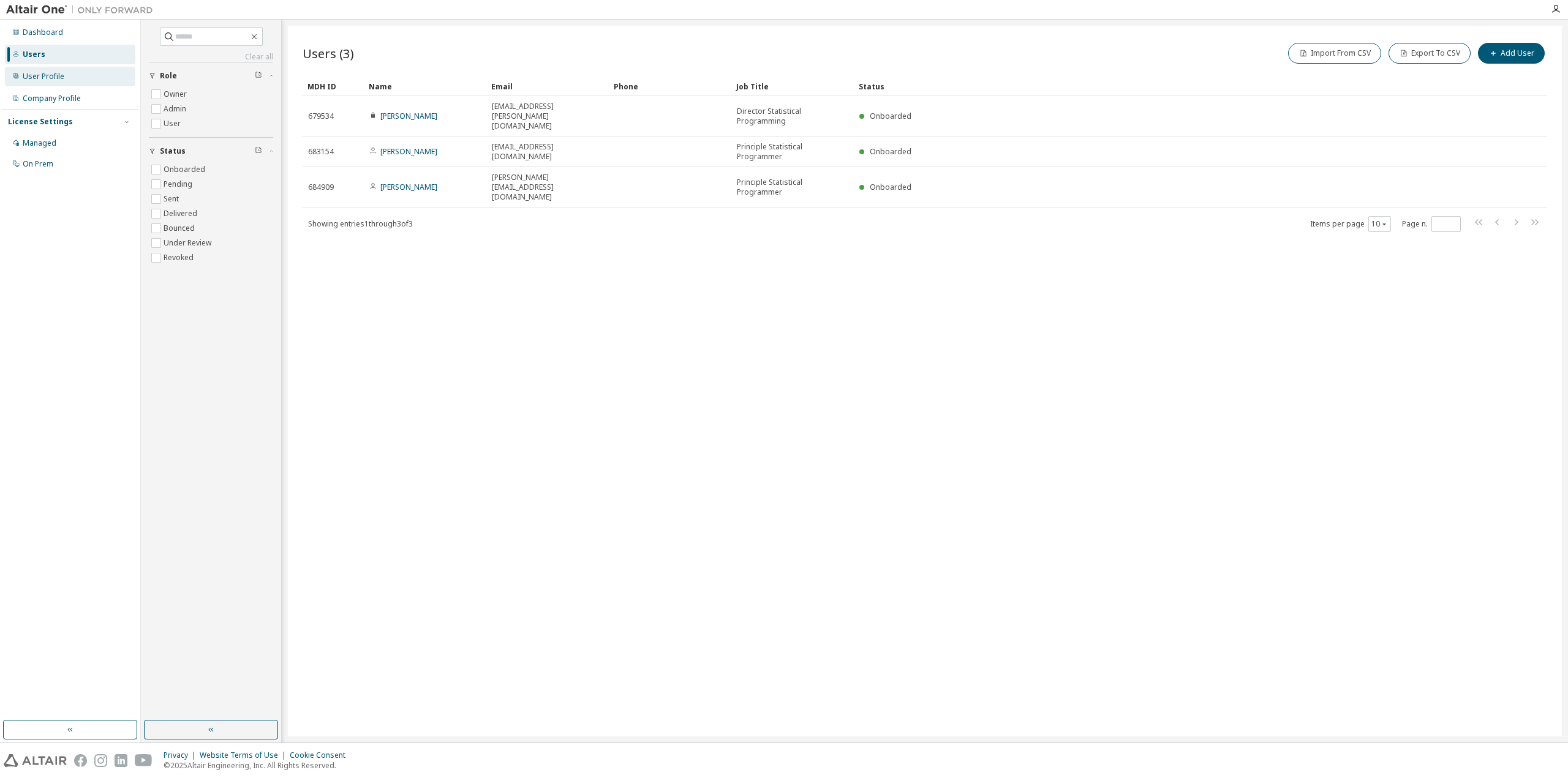
click at [26, 72] on div "User Profile" at bounding box center [43, 76] width 41 height 10
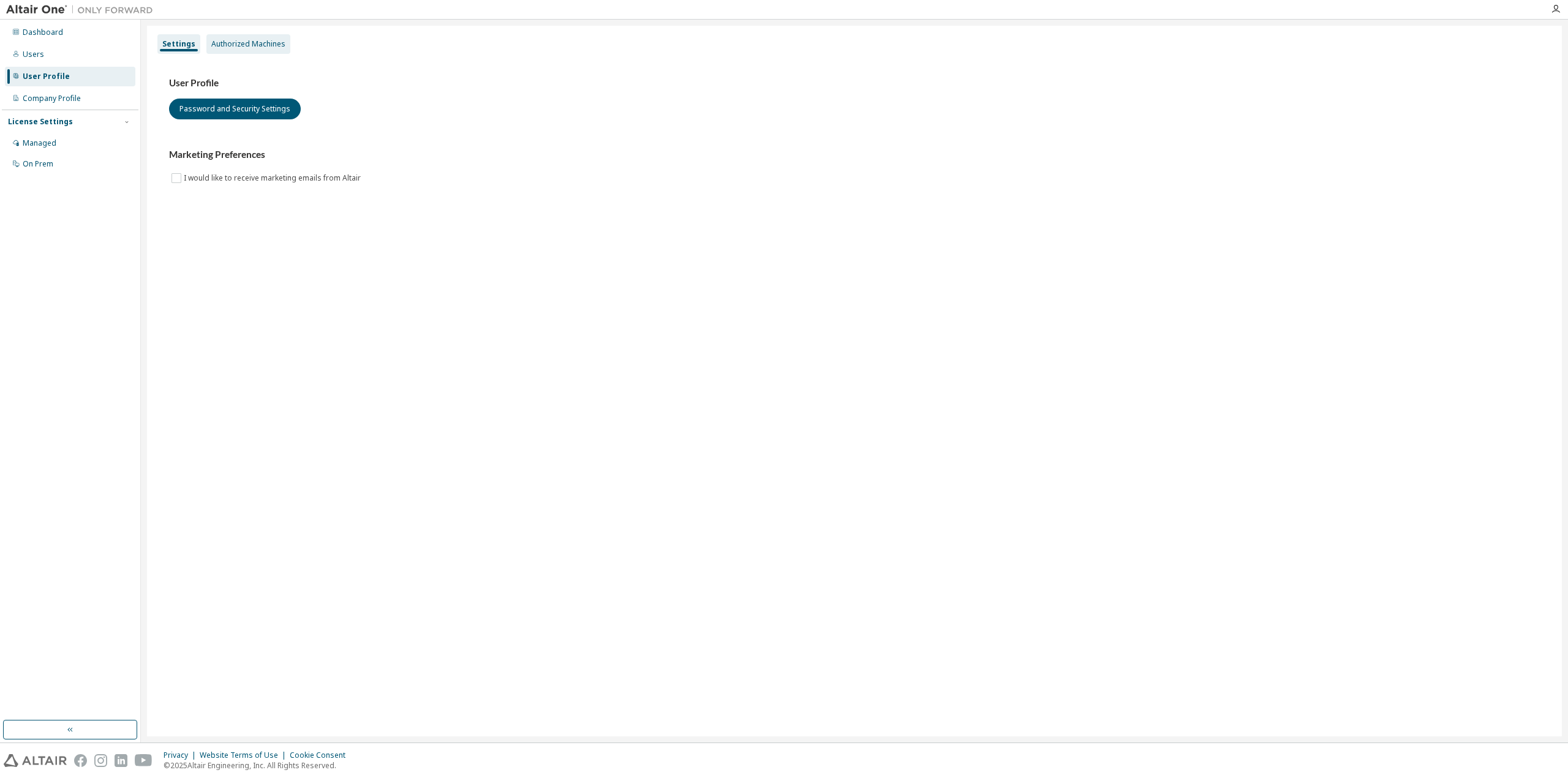
click at [250, 49] on div "Authorized Machines" at bounding box center [249, 44] width 84 height 20
